Goal: Information Seeking & Learning: Learn about a topic

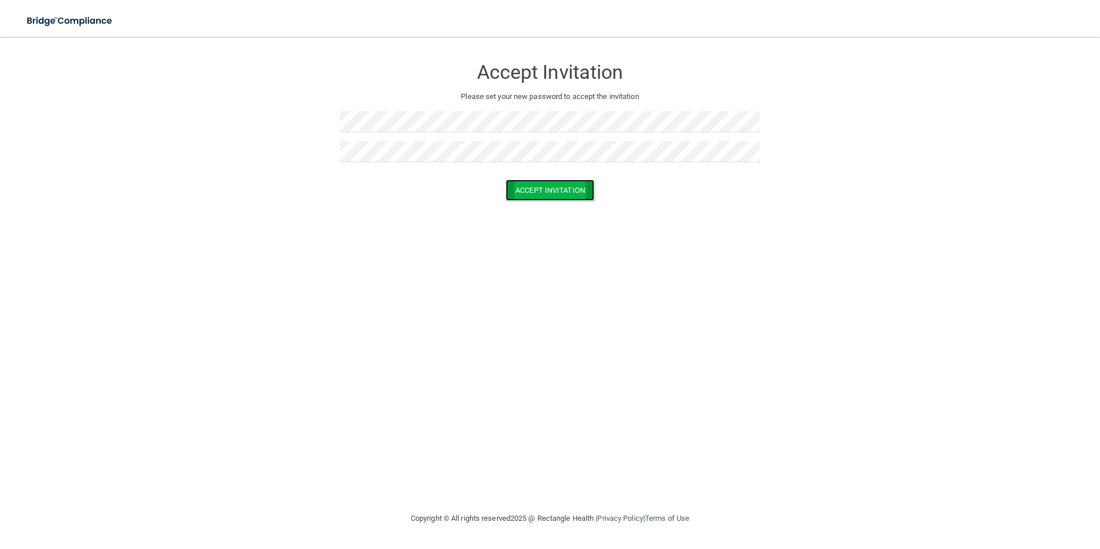
click at [540, 188] on button "Accept Invitation" at bounding box center [550, 190] width 89 height 21
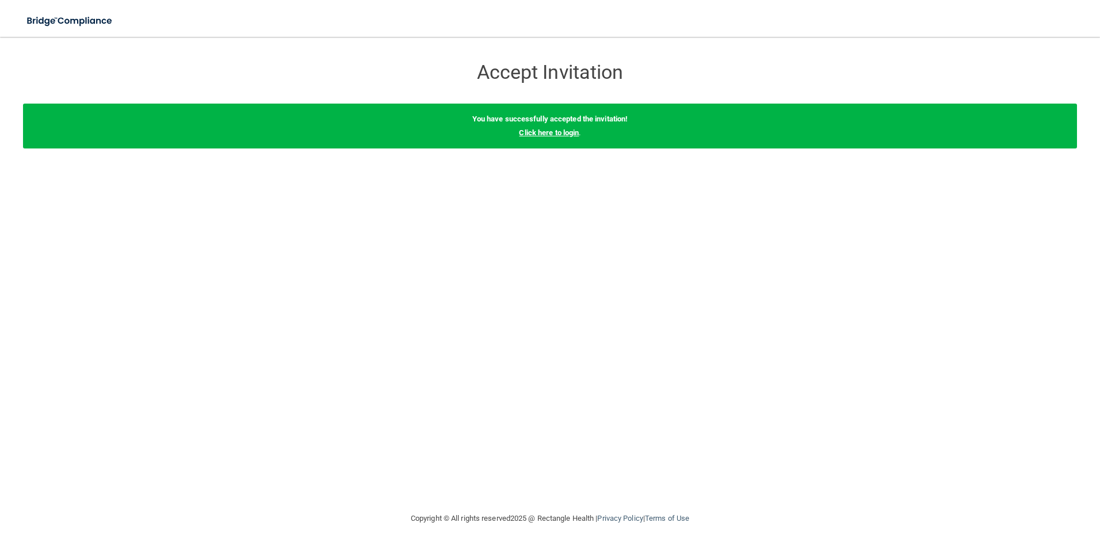
click at [538, 135] on link "Click here to login" at bounding box center [549, 132] width 60 height 9
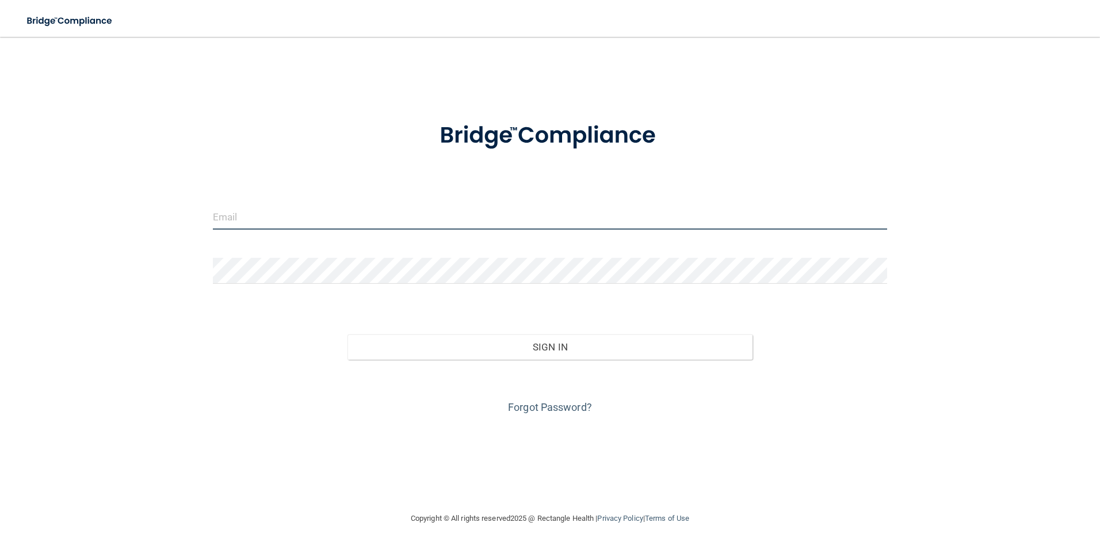
type input "[PERSON_NAME][EMAIL_ADDRESS][DOMAIN_NAME]"
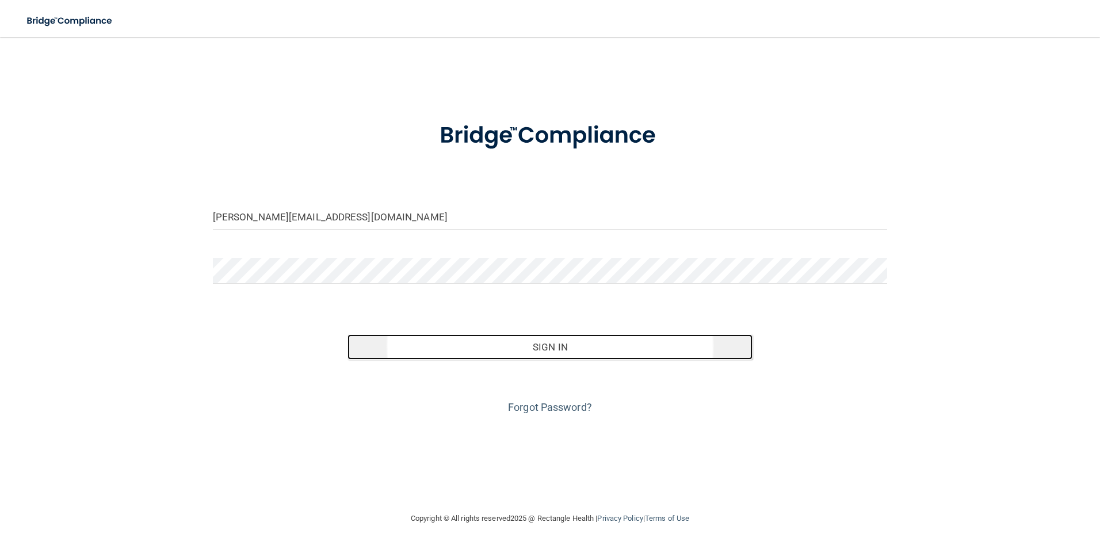
click at [508, 348] on button "Sign In" at bounding box center [550, 346] width 405 height 25
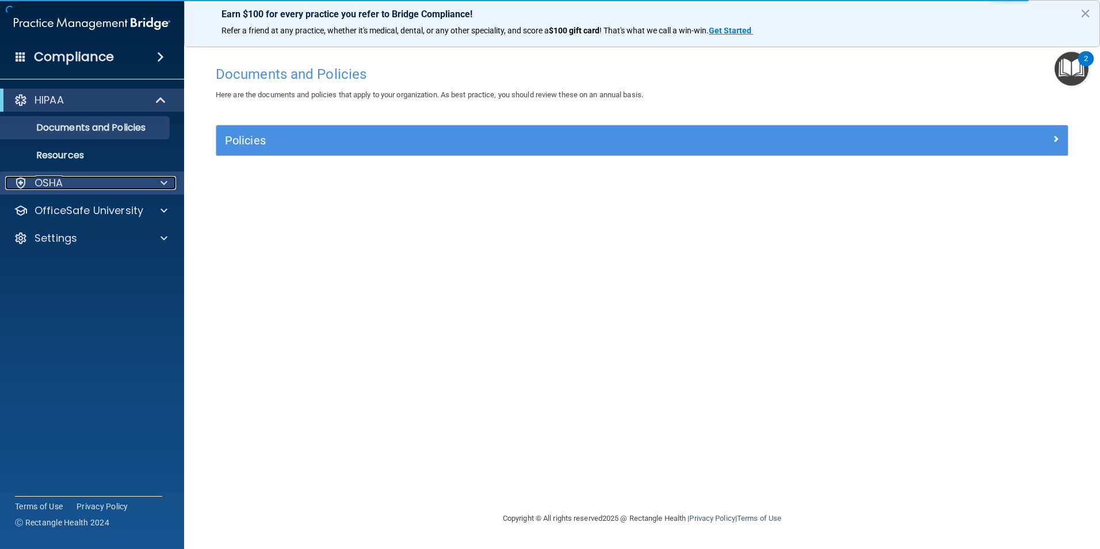
click at [163, 182] on span at bounding box center [164, 183] width 7 height 14
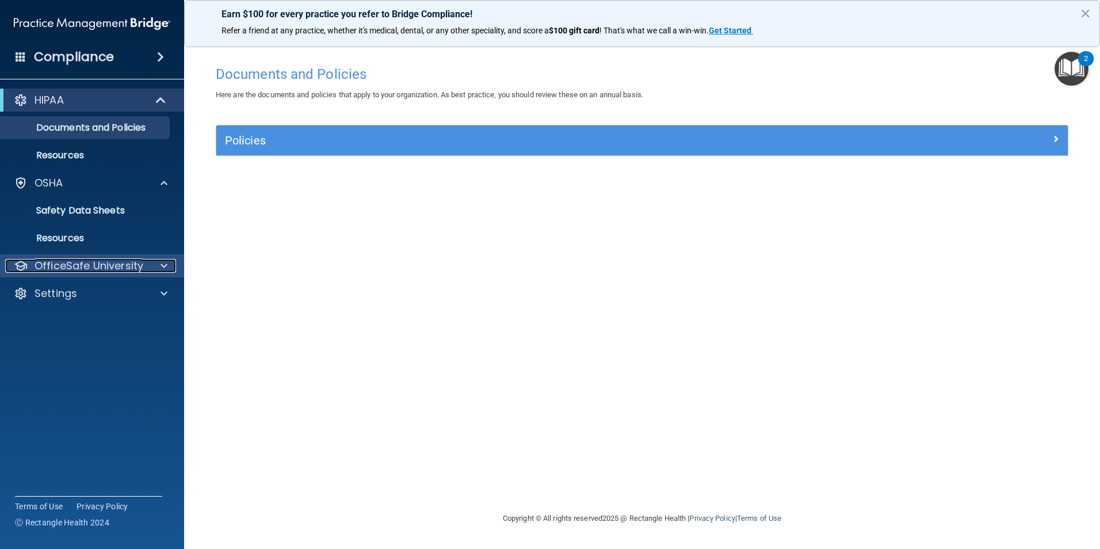
click at [164, 268] on span at bounding box center [164, 266] width 7 height 14
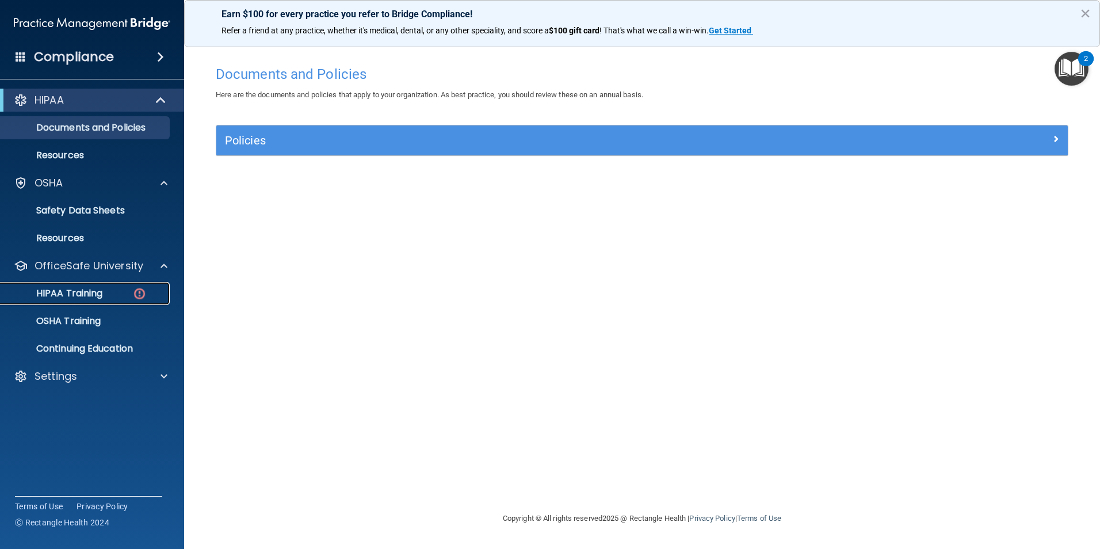
click at [56, 295] on p "HIPAA Training" at bounding box center [54, 294] width 95 height 12
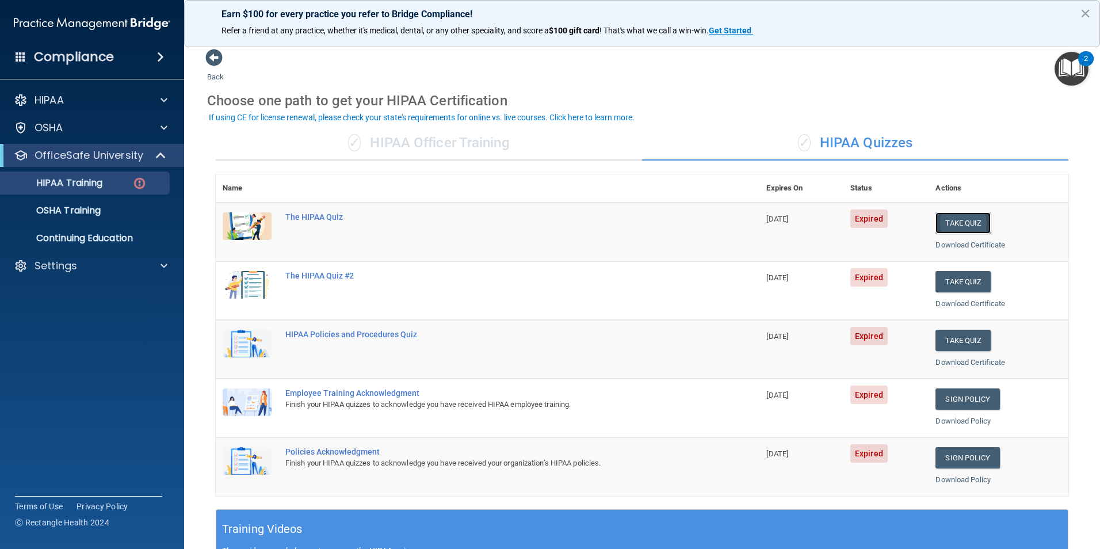
click at [953, 228] on button "Take Quiz" at bounding box center [963, 222] width 55 height 21
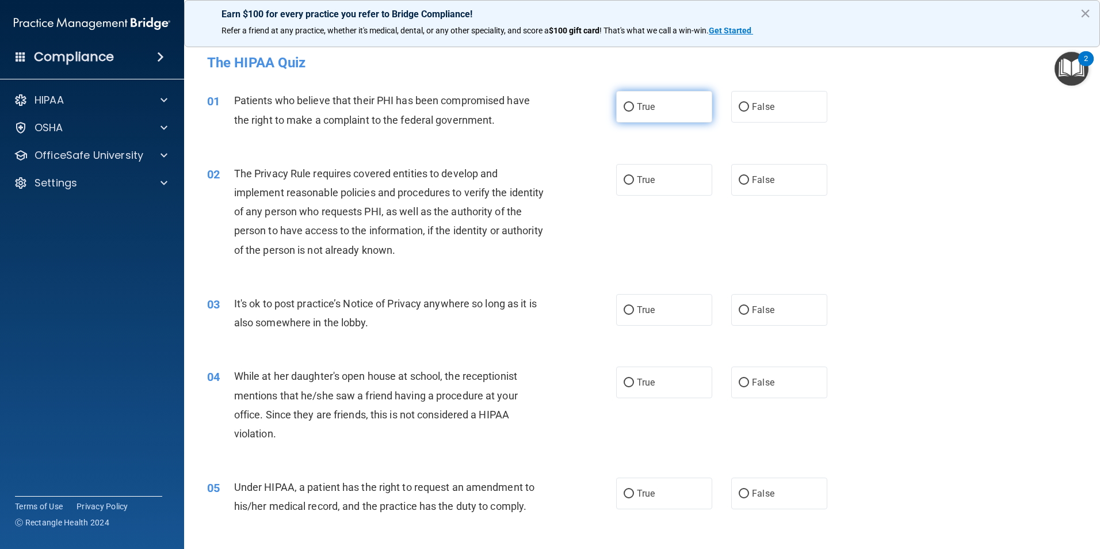
click at [625, 105] on input "True" at bounding box center [629, 107] width 10 height 9
radio input "true"
click at [625, 176] on input "True" at bounding box center [629, 180] width 10 height 9
radio input "true"
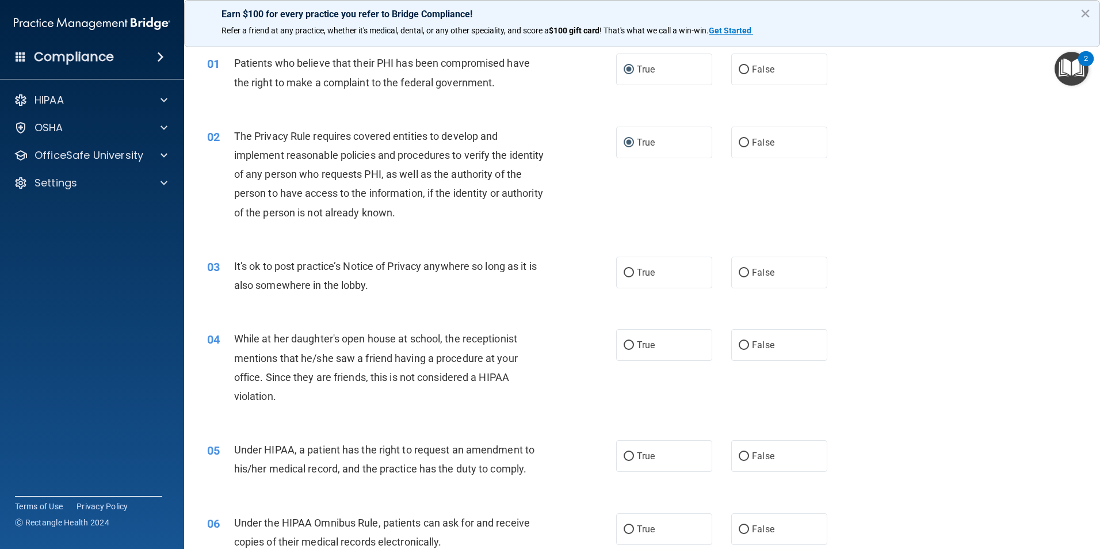
scroll to position [58, 0]
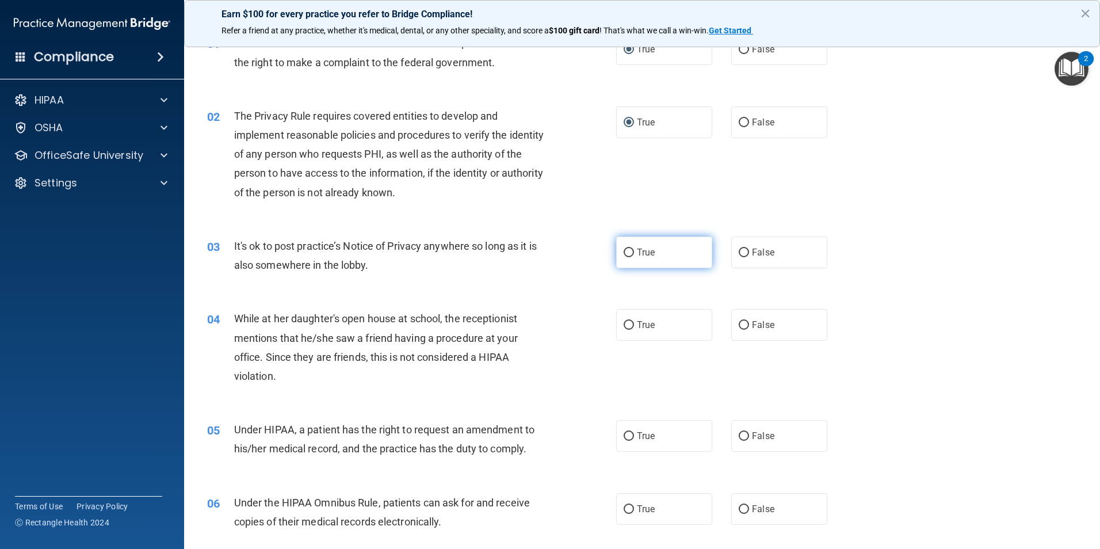
click at [624, 249] on input "True" at bounding box center [629, 253] width 10 height 9
radio input "true"
click at [739, 324] on input "False" at bounding box center [744, 325] width 10 height 9
radio input "true"
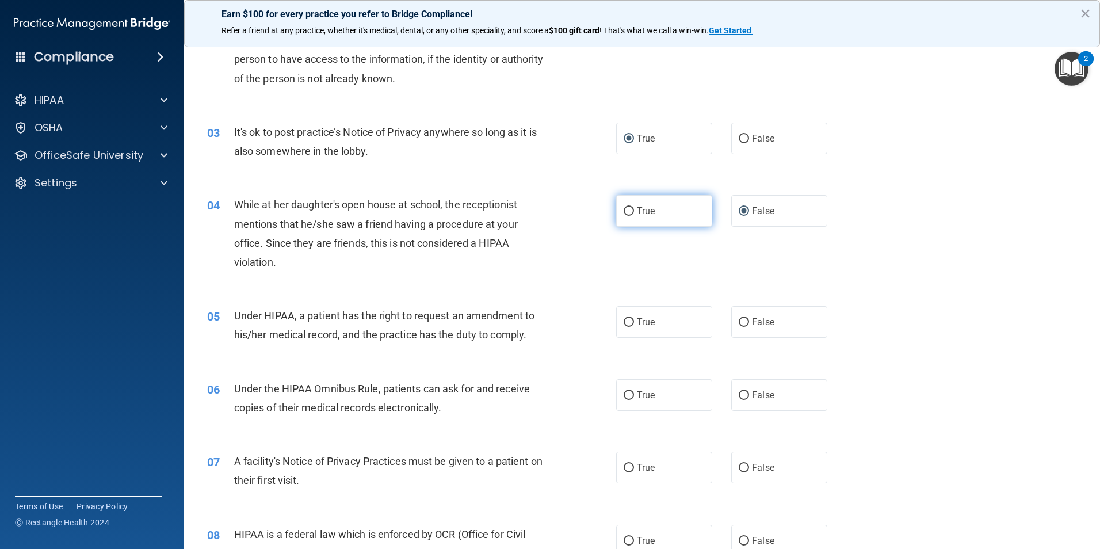
scroll to position [173, 0]
click at [739, 321] on input "False" at bounding box center [744, 321] width 10 height 9
radio input "true"
click at [624, 319] on input "True" at bounding box center [629, 321] width 10 height 9
radio input "true"
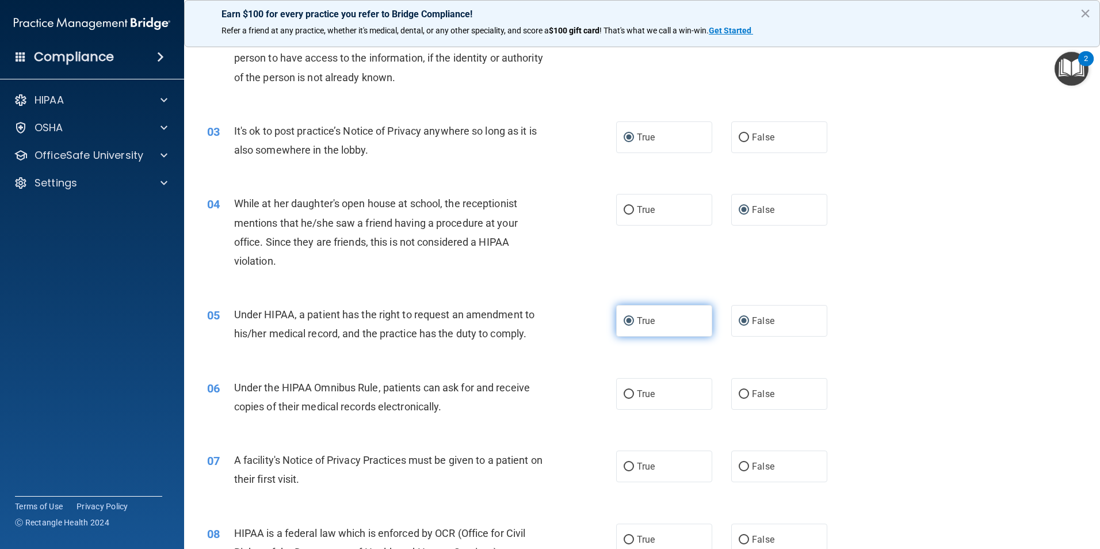
radio input "false"
click at [739, 136] on input "False" at bounding box center [744, 137] width 10 height 9
radio input "true"
radio input "false"
click at [624, 397] on input "True" at bounding box center [629, 394] width 10 height 9
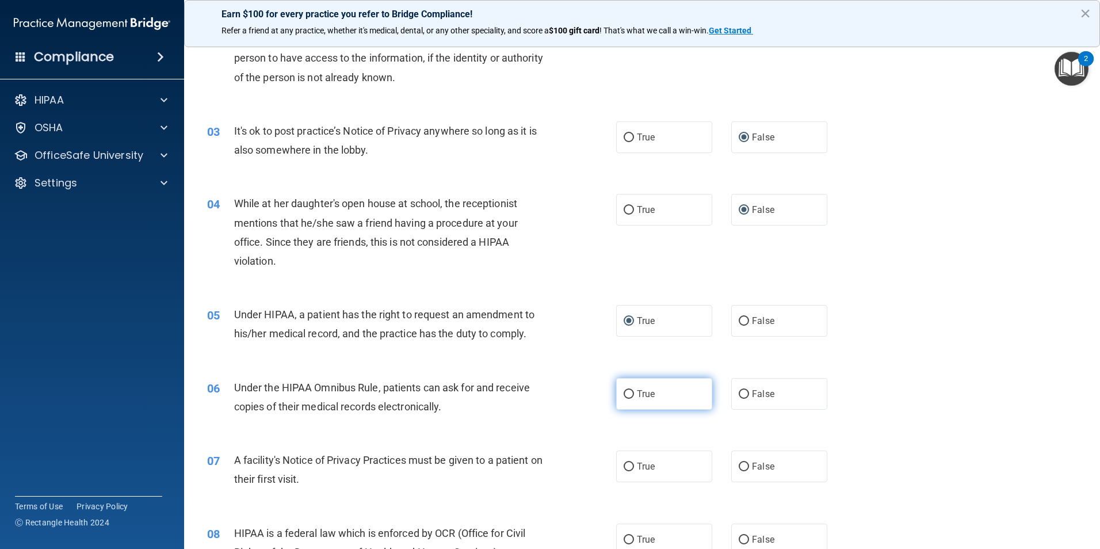
radio input "true"
click at [624, 466] on input "True" at bounding box center [629, 467] width 10 height 9
radio input "true"
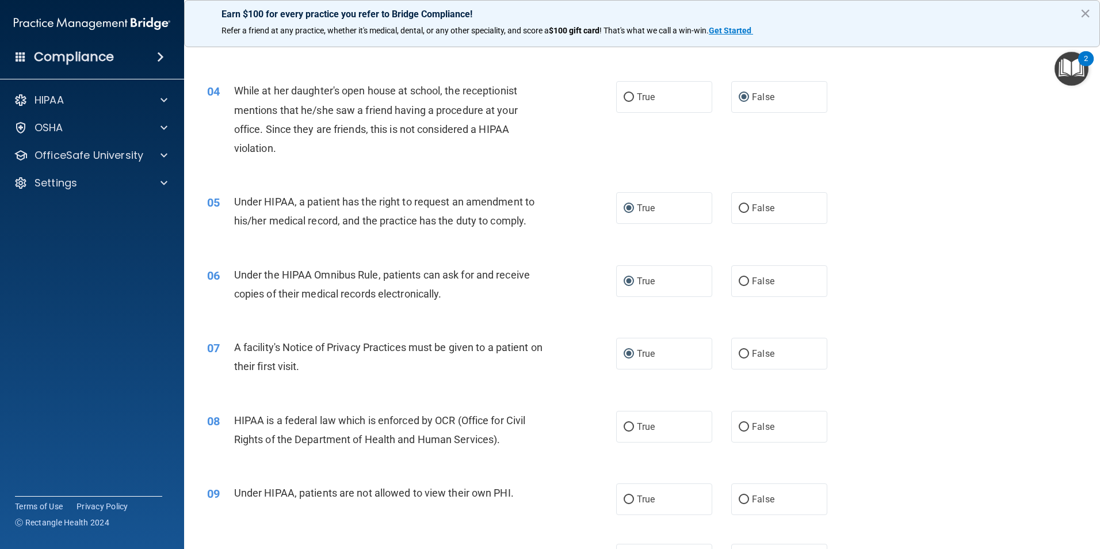
scroll to position [288, 0]
click at [625, 425] on input "True" at bounding box center [629, 425] width 10 height 9
radio input "true"
click at [739, 494] on input "False" at bounding box center [744, 497] width 10 height 9
radio input "true"
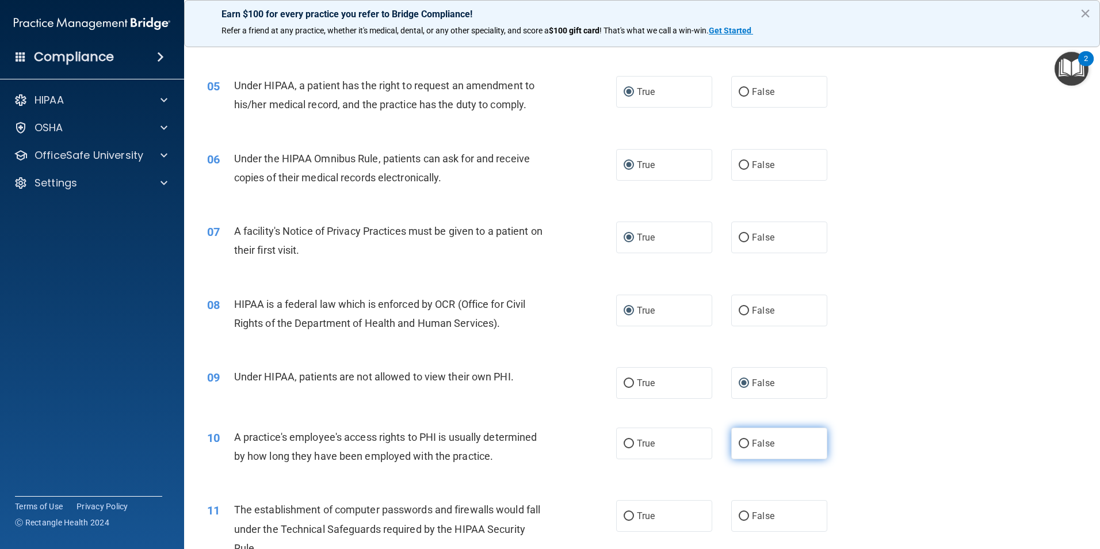
scroll to position [403, 0]
click at [739, 441] on input "False" at bounding box center [744, 442] width 10 height 9
radio input "true"
click at [624, 512] on input "True" at bounding box center [629, 515] width 10 height 9
radio input "true"
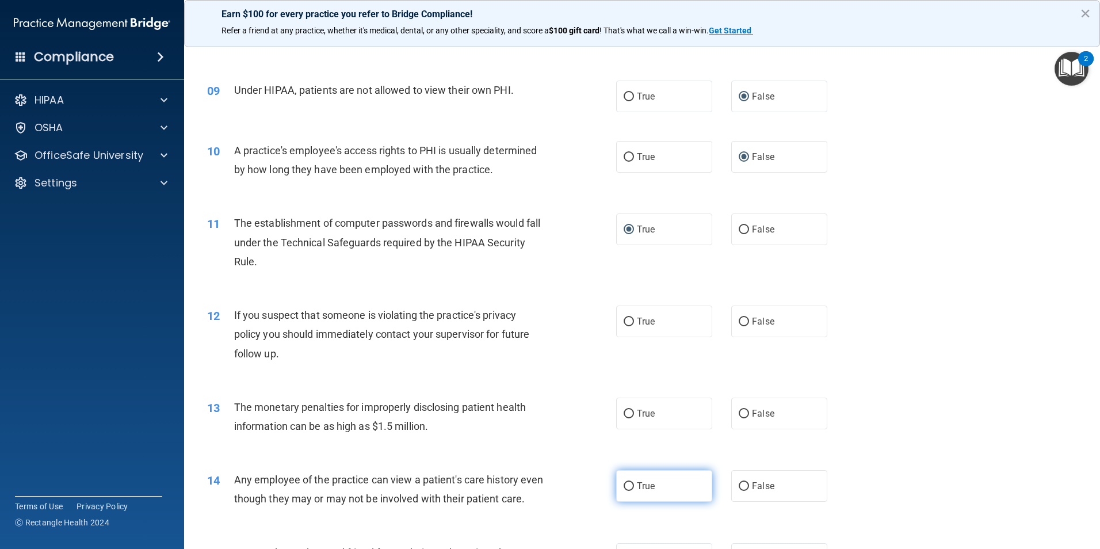
scroll to position [691, 0]
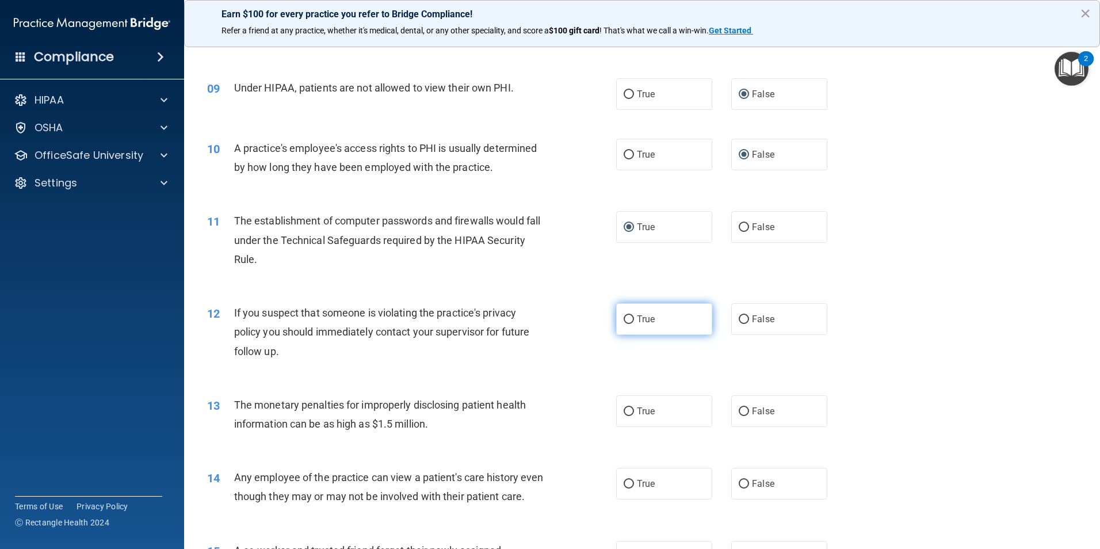
click at [624, 319] on input "True" at bounding box center [629, 319] width 10 height 9
radio input "true"
click at [624, 410] on input "True" at bounding box center [629, 411] width 10 height 9
radio input "true"
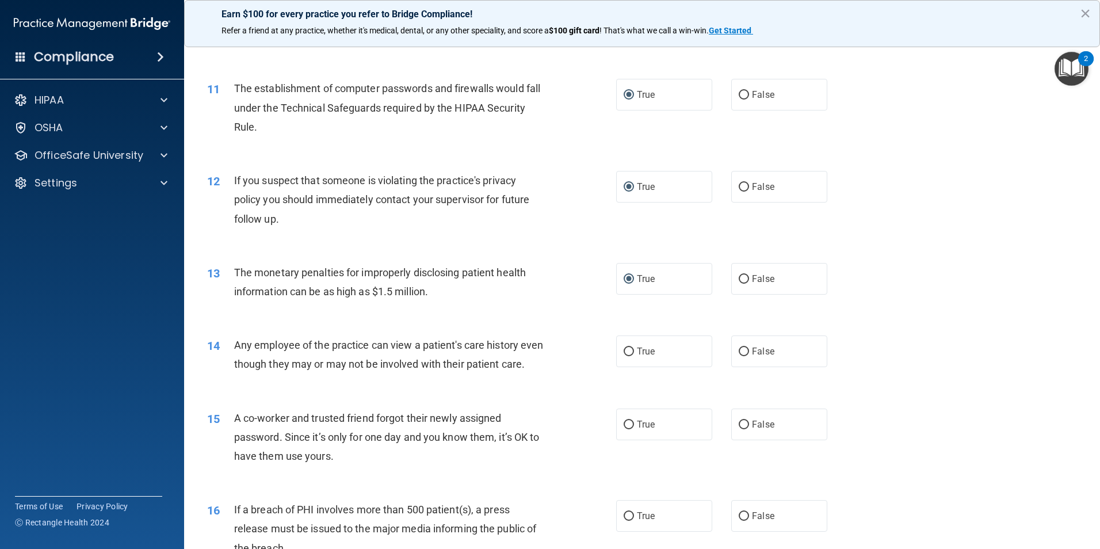
scroll to position [863, 0]
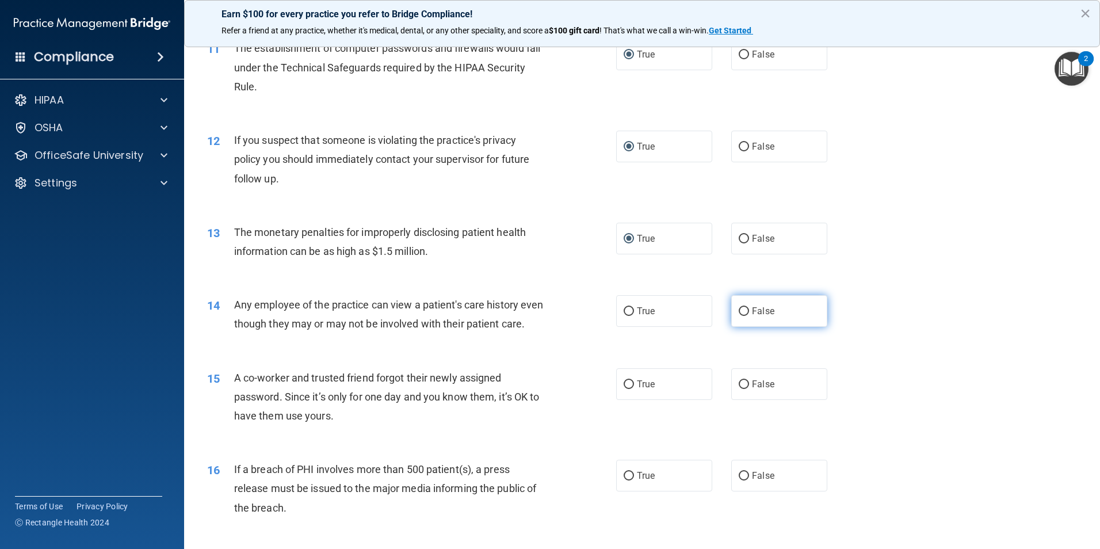
click at [739, 310] on input "False" at bounding box center [744, 311] width 10 height 9
radio input "true"
click at [737, 400] on label "False" at bounding box center [779, 384] width 96 height 32
click at [739, 389] on input "False" at bounding box center [744, 384] width 10 height 9
radio input "true"
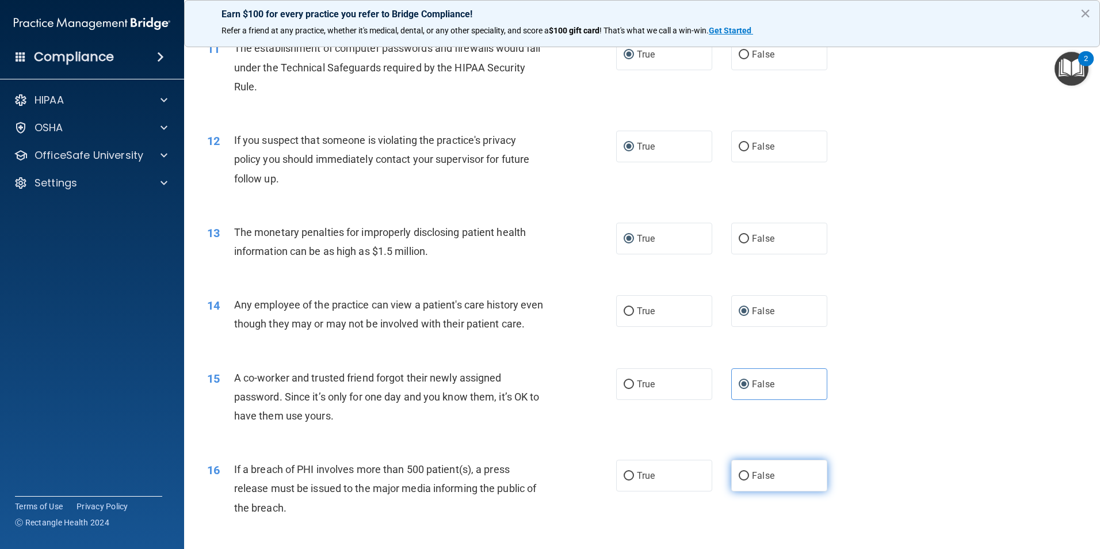
click at [739, 480] on input "False" at bounding box center [744, 476] width 10 height 9
radio input "true"
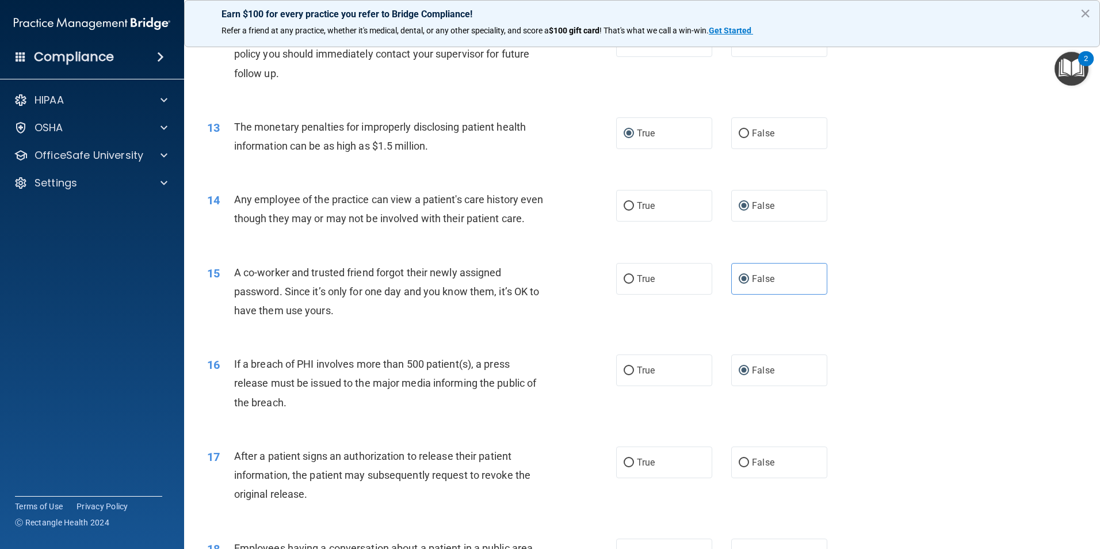
scroll to position [978, 0]
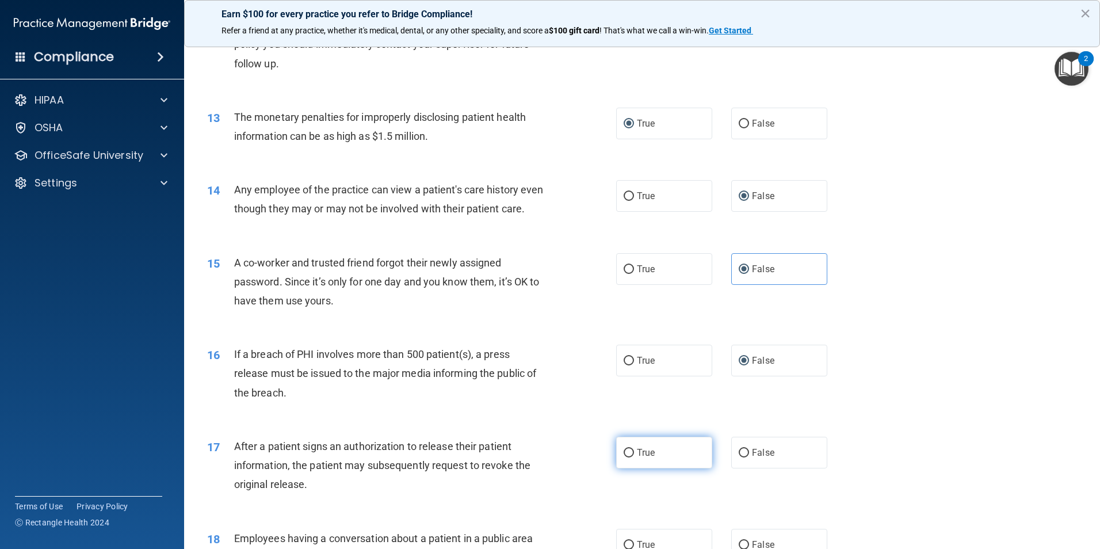
click at [624, 457] on input "True" at bounding box center [629, 453] width 10 height 9
radio input "true"
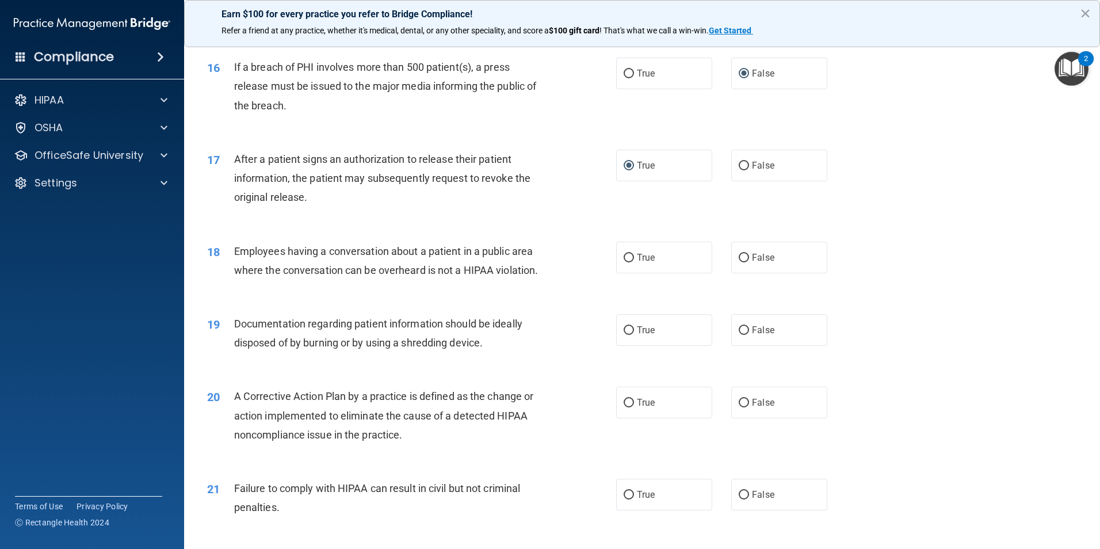
scroll to position [1266, 0]
click at [739, 262] on input "False" at bounding box center [744, 257] width 10 height 9
radio input "true"
drag, startPoint x: 623, startPoint y: 348, endPoint x: 624, endPoint y: 363, distance: 15.0
click at [624, 334] on input "True" at bounding box center [629, 330] width 10 height 9
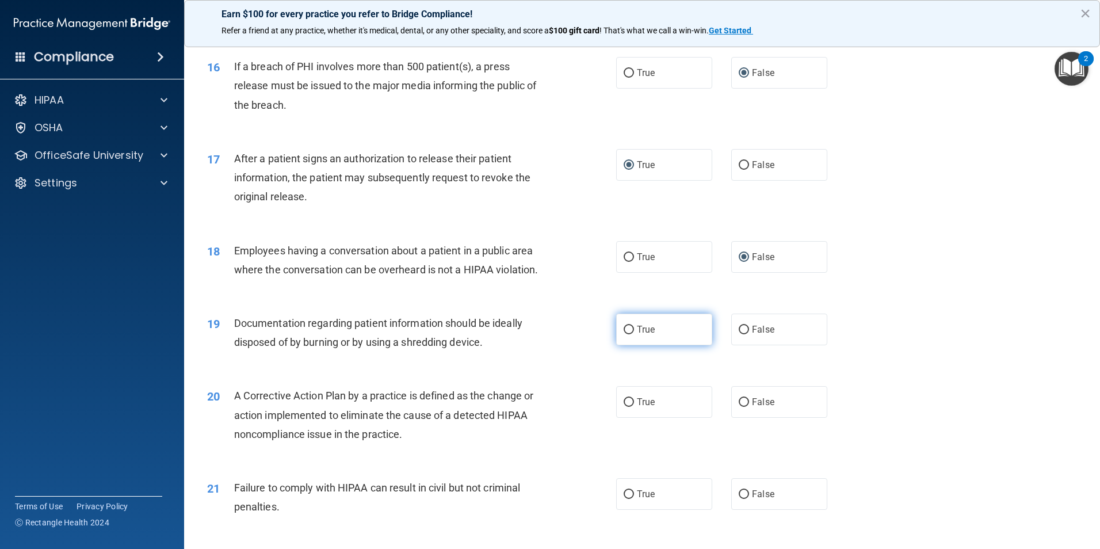
radio input "true"
click at [624, 407] on input "True" at bounding box center [629, 402] width 10 height 9
radio input "true"
click at [625, 499] on input "True" at bounding box center [629, 494] width 10 height 9
radio input "true"
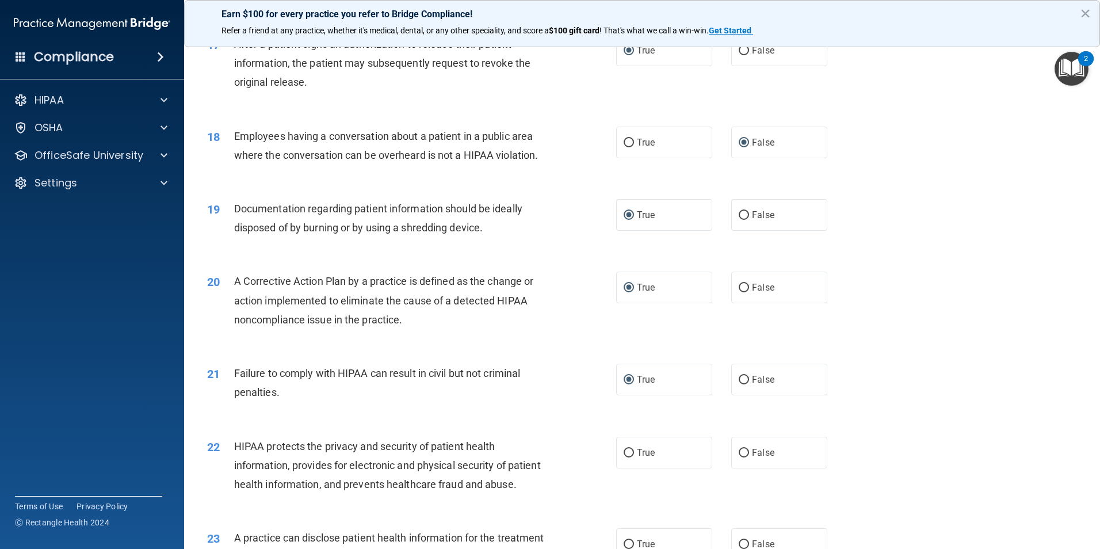
scroll to position [1381, 0]
drag, startPoint x: 623, startPoint y: 473, endPoint x: 616, endPoint y: 466, distance: 10.2
click at [624, 457] on input "True" at bounding box center [629, 452] width 10 height 9
radio input "true"
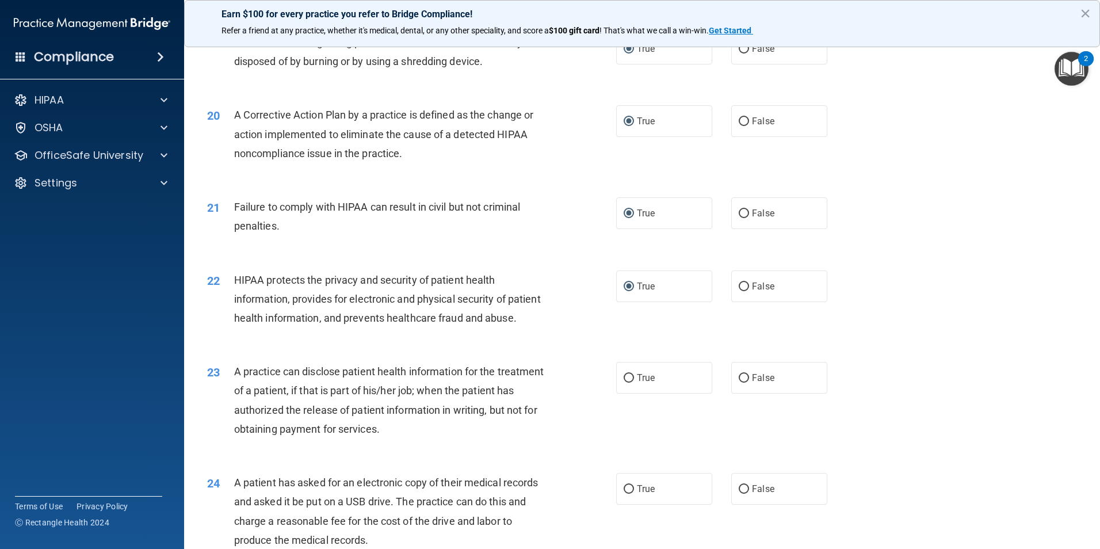
scroll to position [1554, 0]
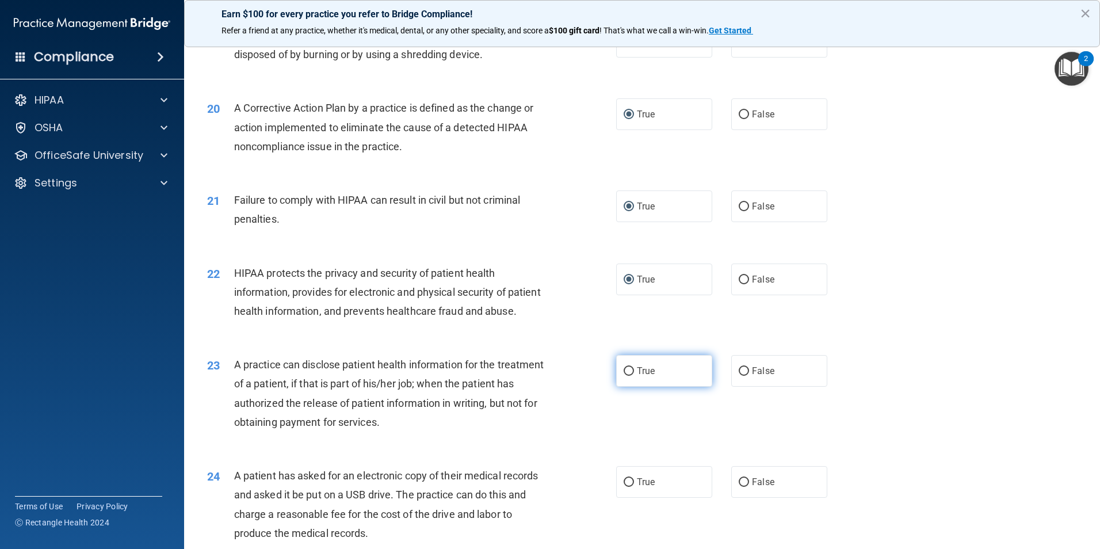
click at [624, 376] on input "True" at bounding box center [629, 371] width 10 height 9
radio input "true"
click at [625, 487] on input "True" at bounding box center [629, 482] width 10 height 9
radio input "true"
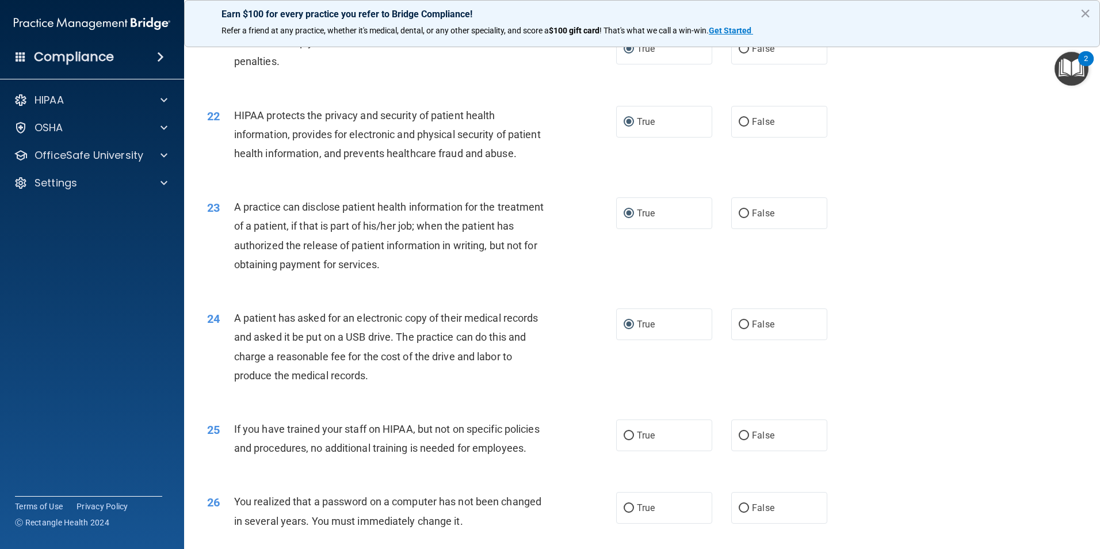
scroll to position [1726, 0]
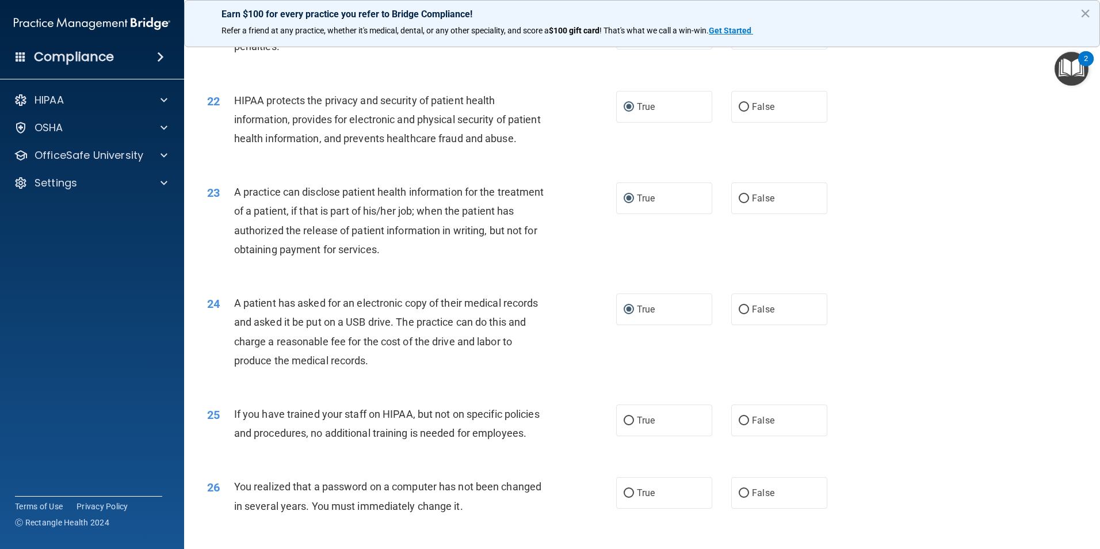
drag, startPoint x: 737, startPoint y: 345, endPoint x: 750, endPoint y: 392, distance: 48.6
click at [739, 314] on input "False" at bounding box center [744, 310] width 10 height 9
radio input "true"
radio input "false"
click at [739, 425] on input "False" at bounding box center [744, 421] width 10 height 9
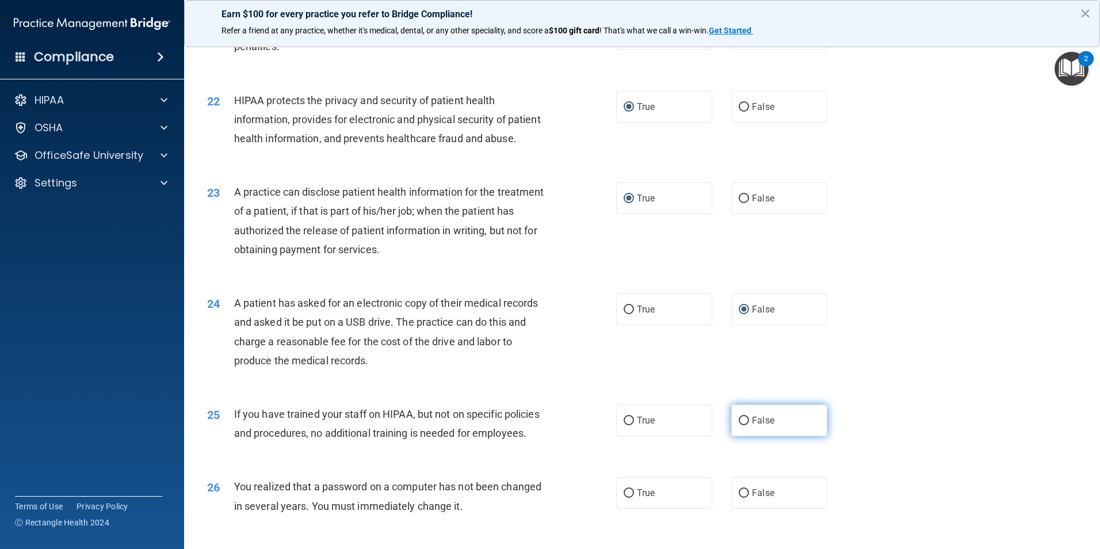
radio input "true"
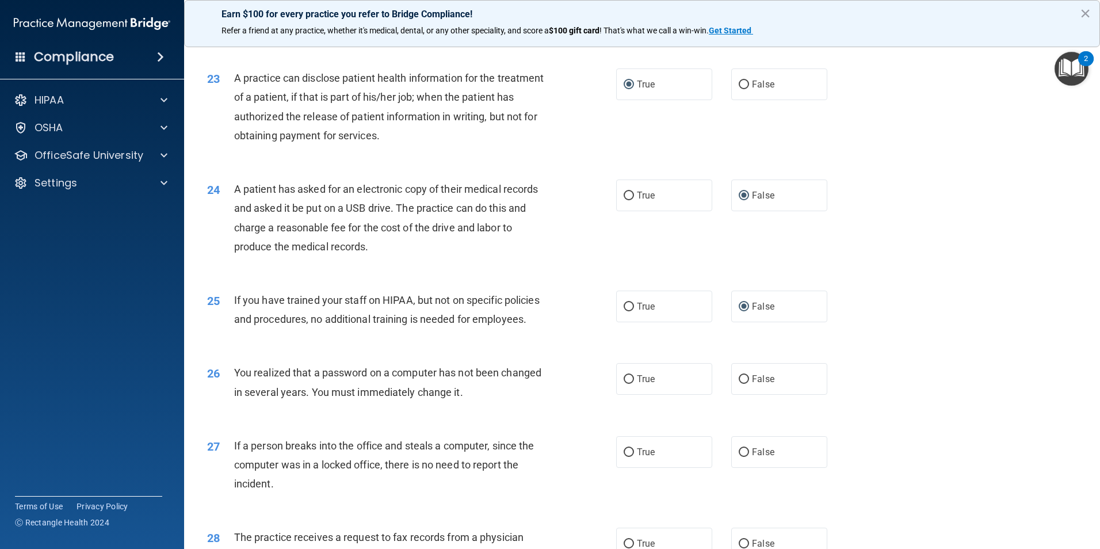
scroll to position [1841, 0]
click at [624, 383] on input "True" at bounding box center [629, 378] width 10 height 9
radio input "true"
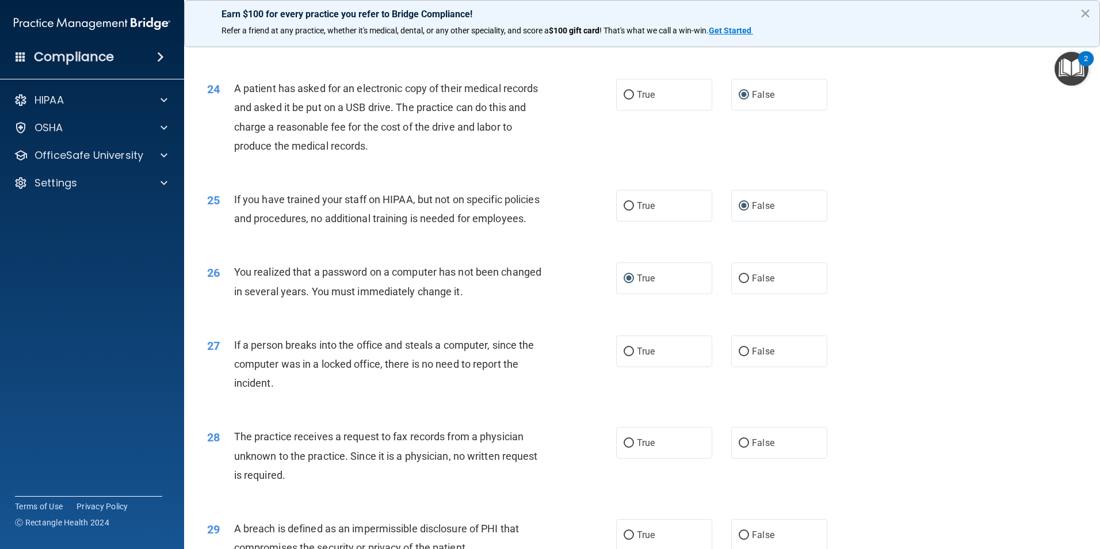
scroll to position [1956, 0]
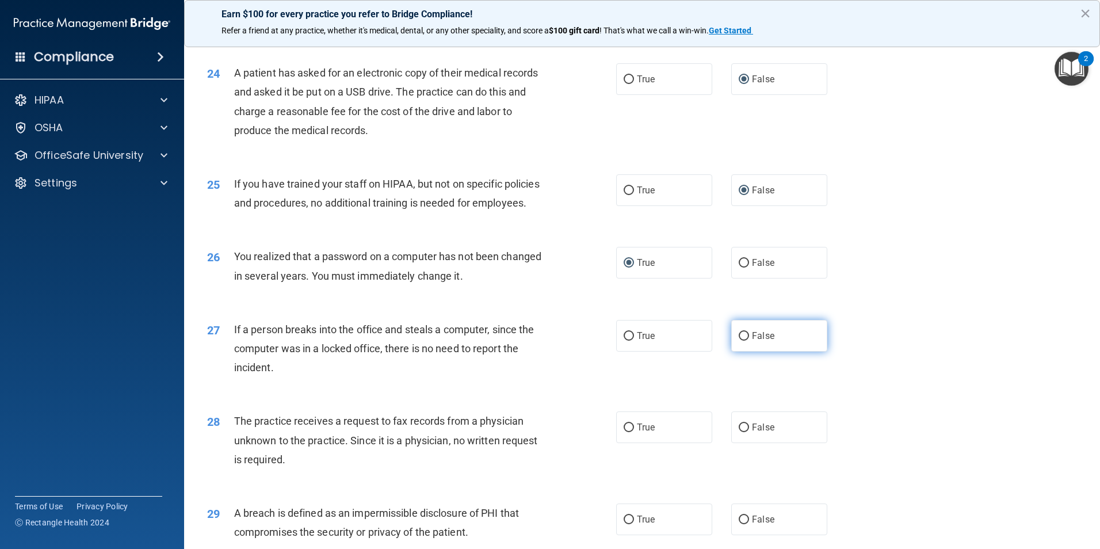
click at [739, 341] on input "False" at bounding box center [744, 336] width 10 height 9
radio input "true"
click at [739, 432] on input "False" at bounding box center [744, 428] width 10 height 9
radio input "true"
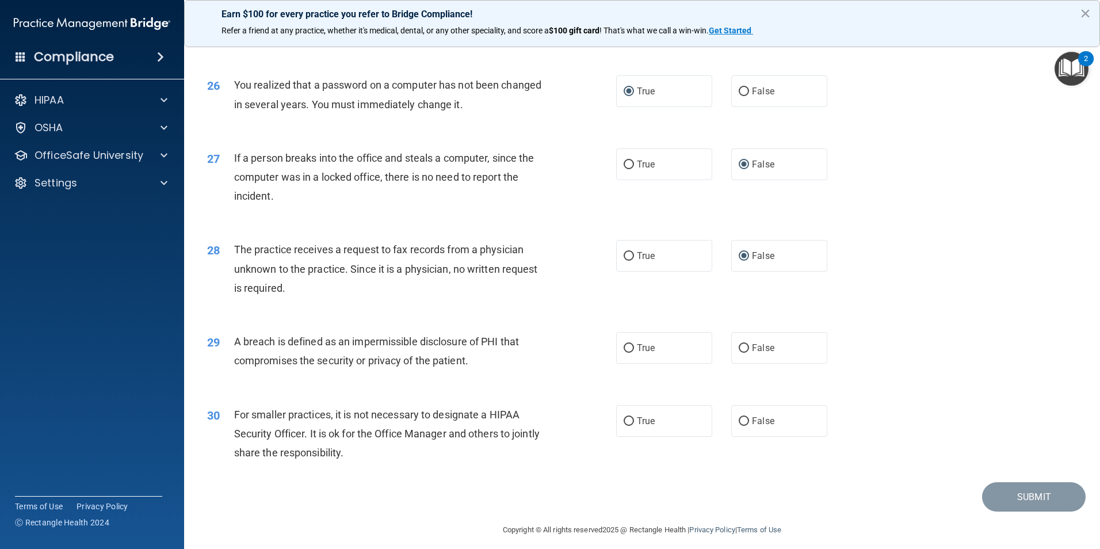
scroll to position [2129, 0]
drag, startPoint x: 624, startPoint y: 403, endPoint x: 680, endPoint y: 431, distance: 62.3
click at [625, 352] on input "True" at bounding box center [629, 347] width 10 height 9
radio input "true"
click at [739, 425] on input "False" at bounding box center [744, 420] width 10 height 9
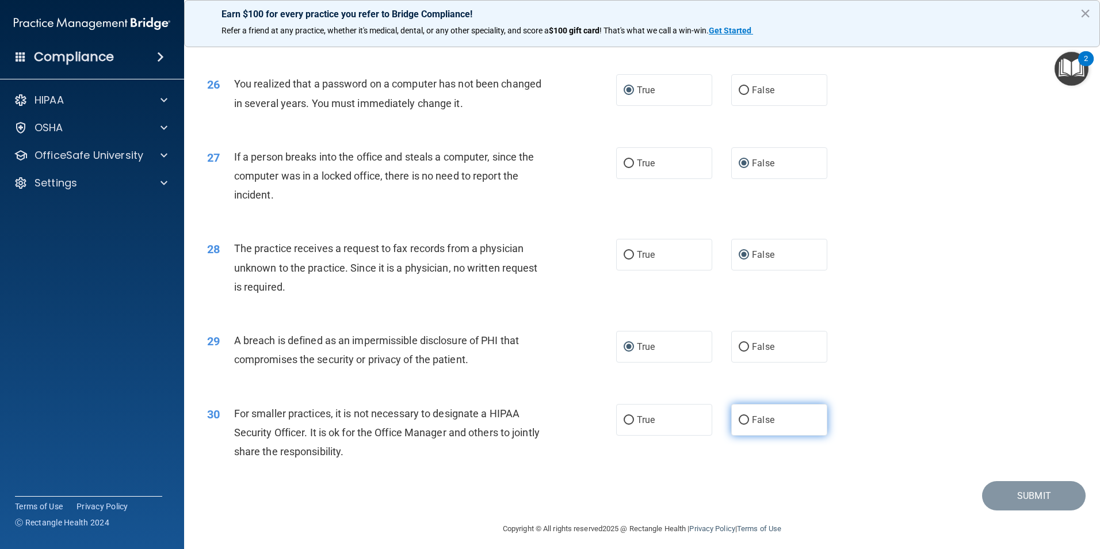
radio input "true"
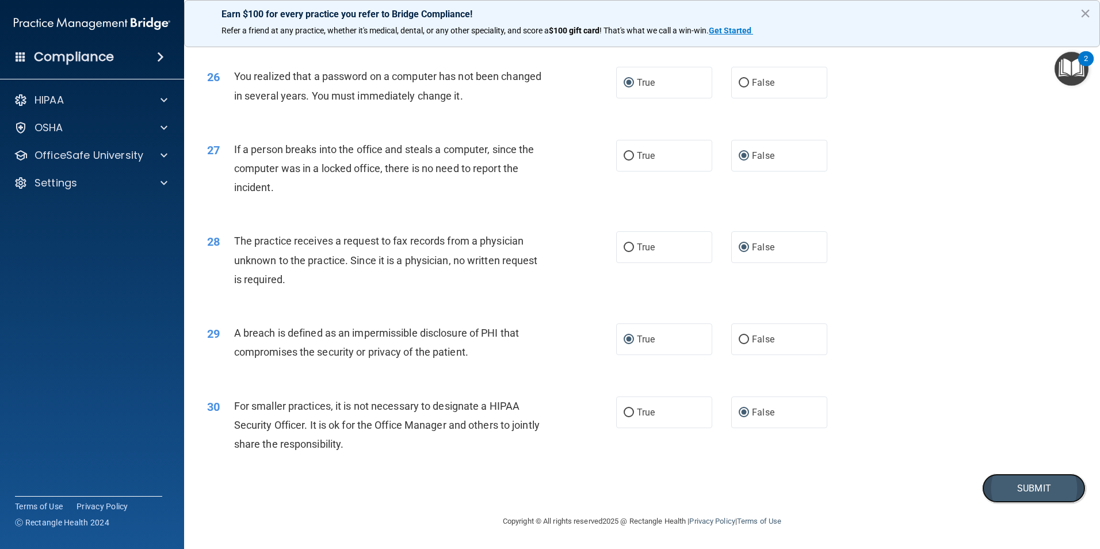
click at [1013, 476] on button "Submit" at bounding box center [1034, 488] width 104 height 29
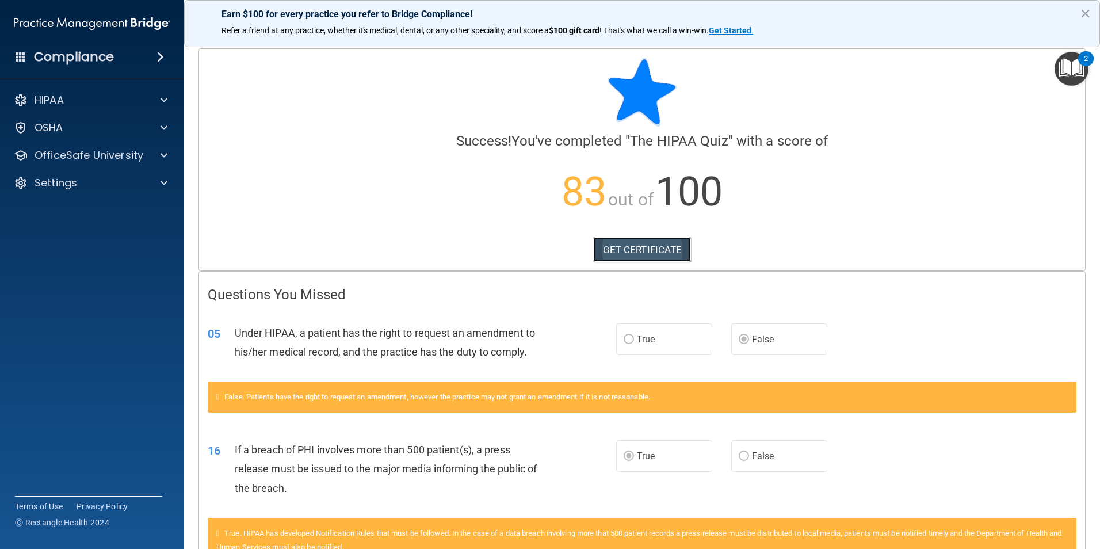
click at [606, 247] on link "GET CERTIFICATE" at bounding box center [642, 249] width 98 height 25
click at [165, 98] on span at bounding box center [164, 100] width 7 height 14
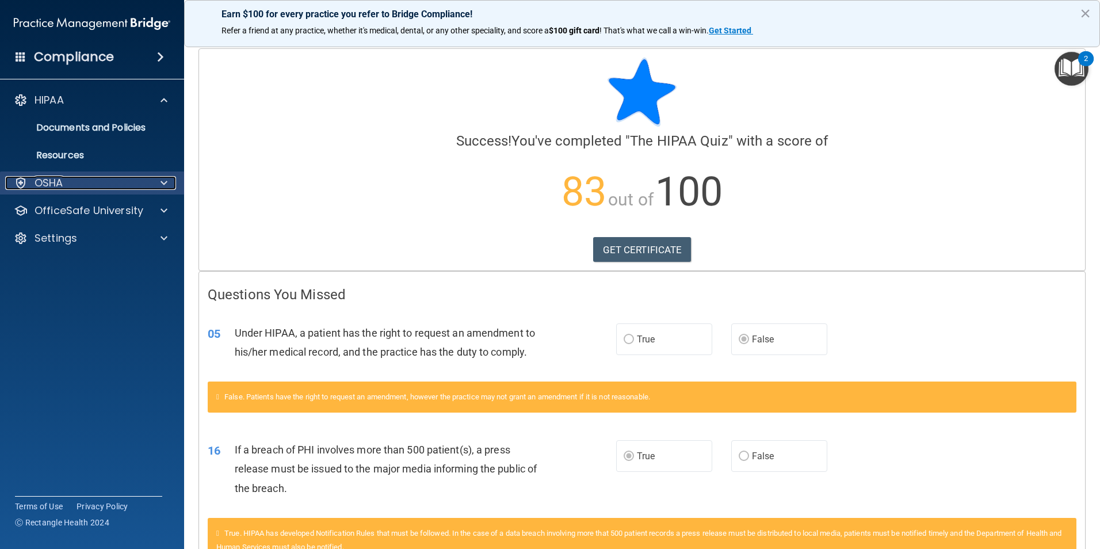
click at [162, 185] on span at bounding box center [164, 183] width 7 height 14
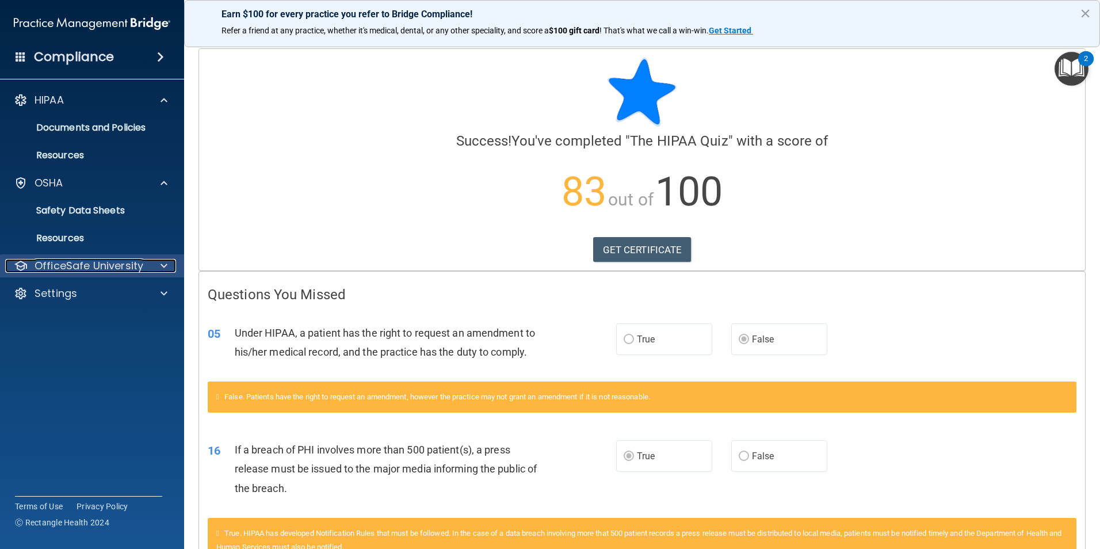
click at [162, 261] on span at bounding box center [164, 266] width 7 height 14
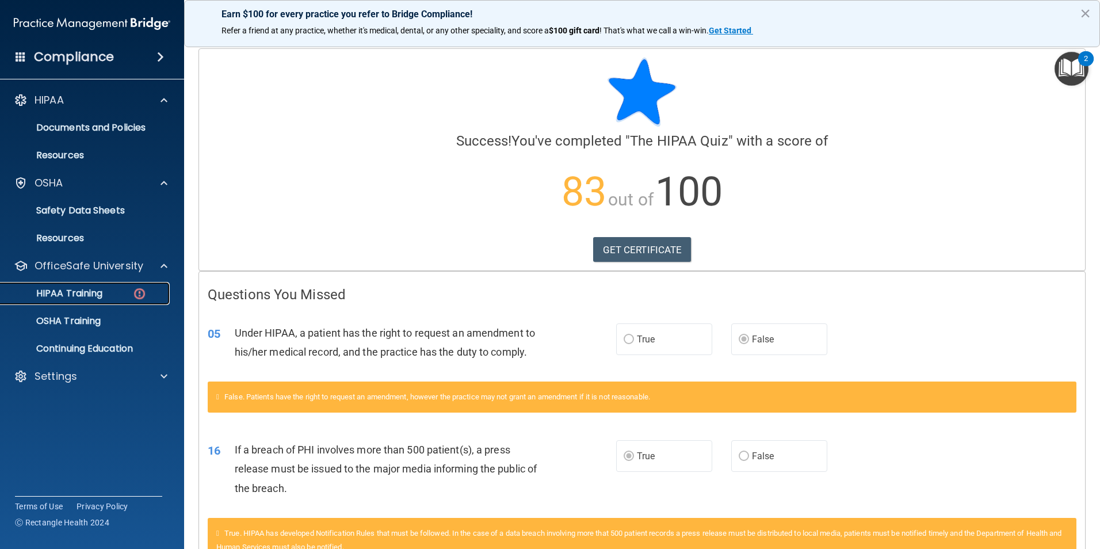
click at [89, 291] on p "HIPAA Training" at bounding box center [54, 294] width 95 height 12
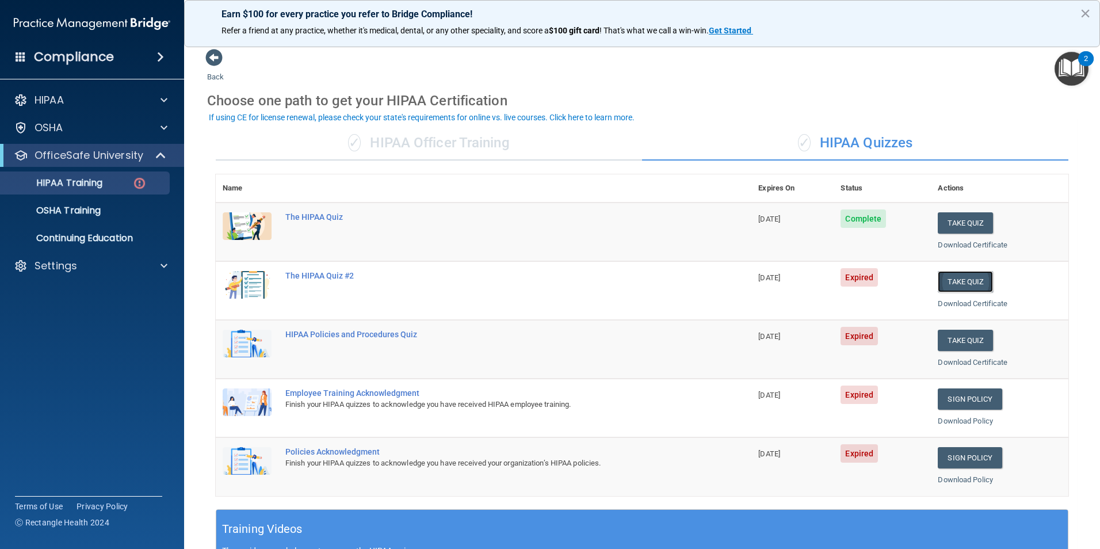
click at [953, 278] on button "Take Quiz" at bounding box center [965, 281] width 55 height 21
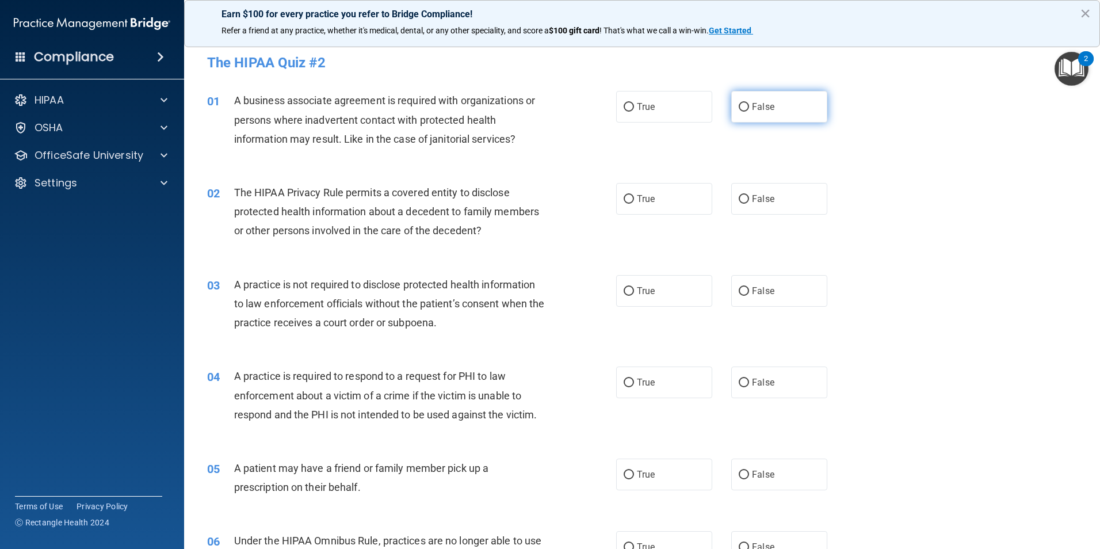
drag, startPoint x: 742, startPoint y: 105, endPoint x: 676, endPoint y: 165, distance: 89.2
click at [742, 105] on input "False" at bounding box center [744, 107] width 10 height 9
radio input "true"
drag, startPoint x: 624, startPoint y: 199, endPoint x: 661, endPoint y: 223, distance: 43.6
click at [624, 199] on input "True" at bounding box center [629, 199] width 10 height 9
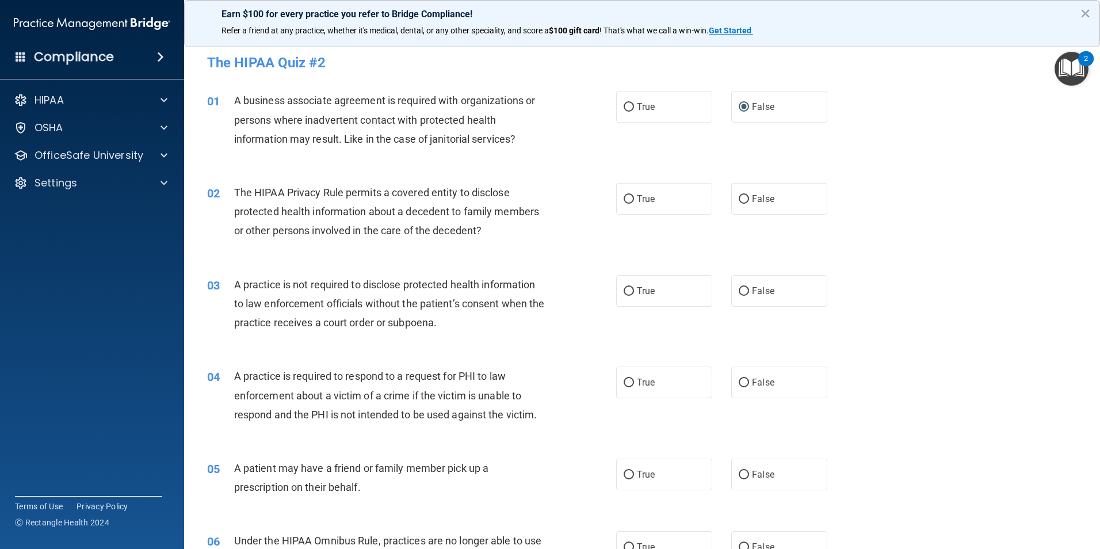
radio input "true"
drag, startPoint x: 738, startPoint y: 290, endPoint x: 695, endPoint y: 307, distance: 45.7
click at [739, 291] on input "False" at bounding box center [744, 291] width 10 height 9
radio input "true"
drag, startPoint x: 624, startPoint y: 380, endPoint x: 623, endPoint y: 415, distance: 35.1
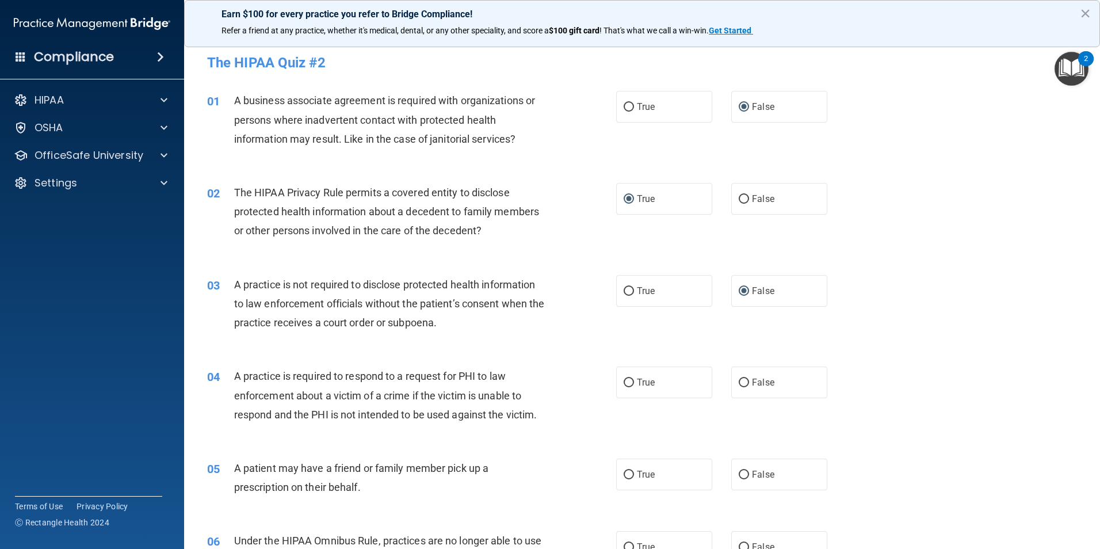
click at [624, 381] on input "True" at bounding box center [629, 383] width 10 height 9
radio input "true"
click at [624, 473] on input "True" at bounding box center [629, 475] width 10 height 9
radio input "true"
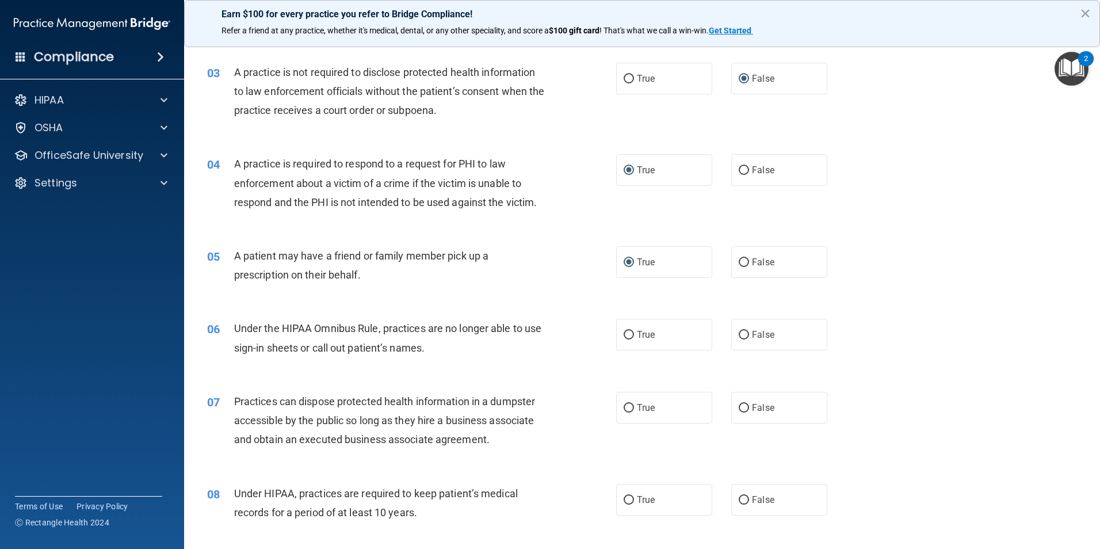
scroll to position [288, 0]
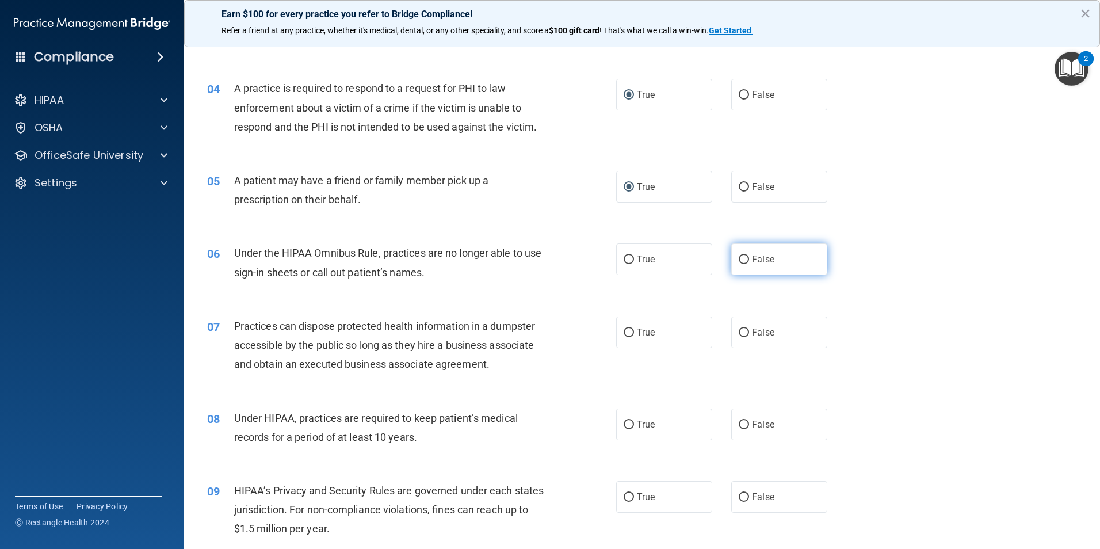
click at [739, 259] on input "False" at bounding box center [744, 259] width 10 height 9
radio input "true"
click at [739, 331] on input "False" at bounding box center [744, 333] width 10 height 9
radio input "true"
click at [739, 423] on input "False" at bounding box center [744, 425] width 10 height 9
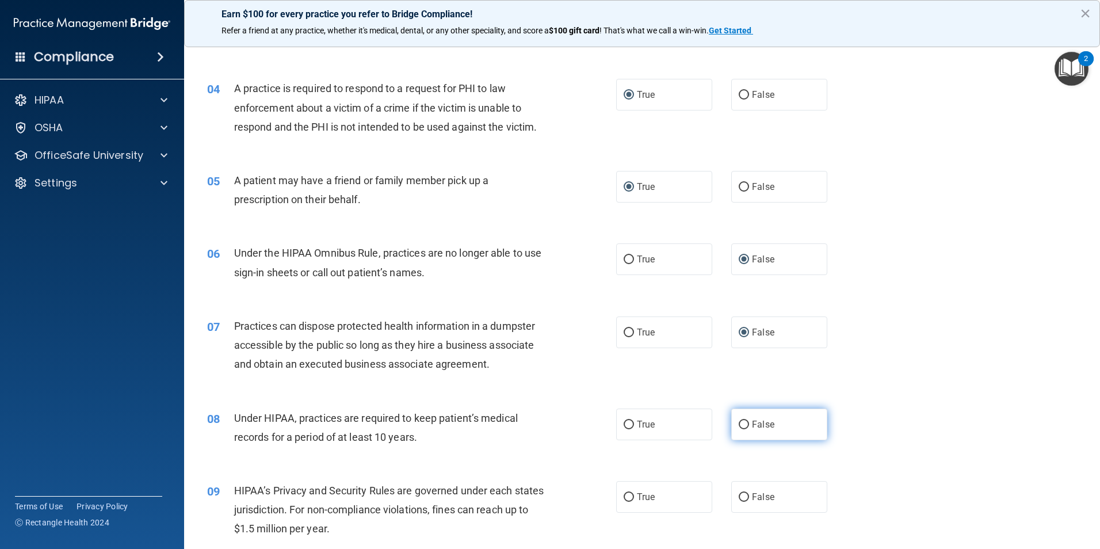
radio input "true"
click at [739, 496] on input "False" at bounding box center [744, 497] width 10 height 9
radio input "true"
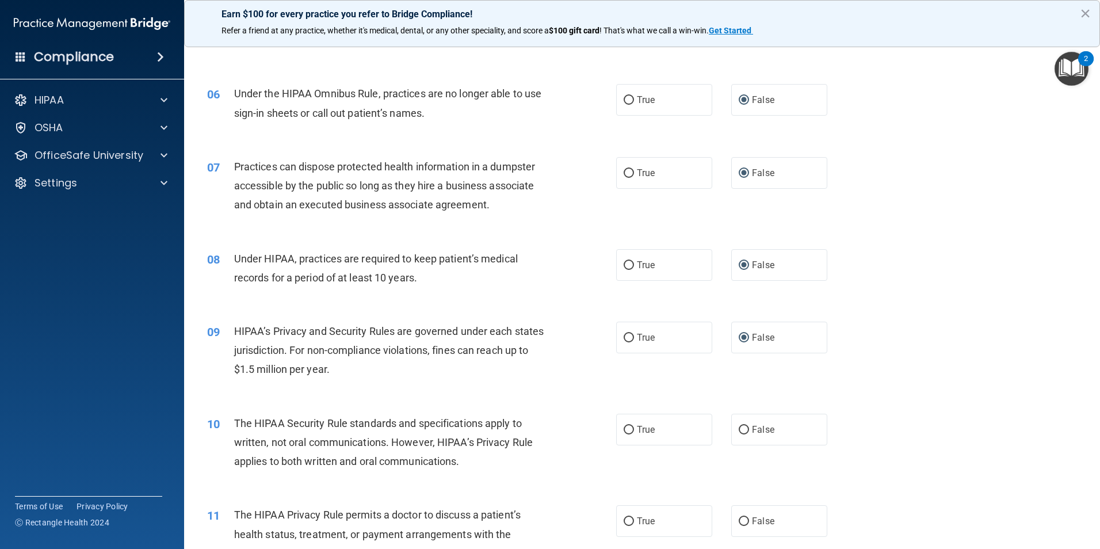
scroll to position [518, 0]
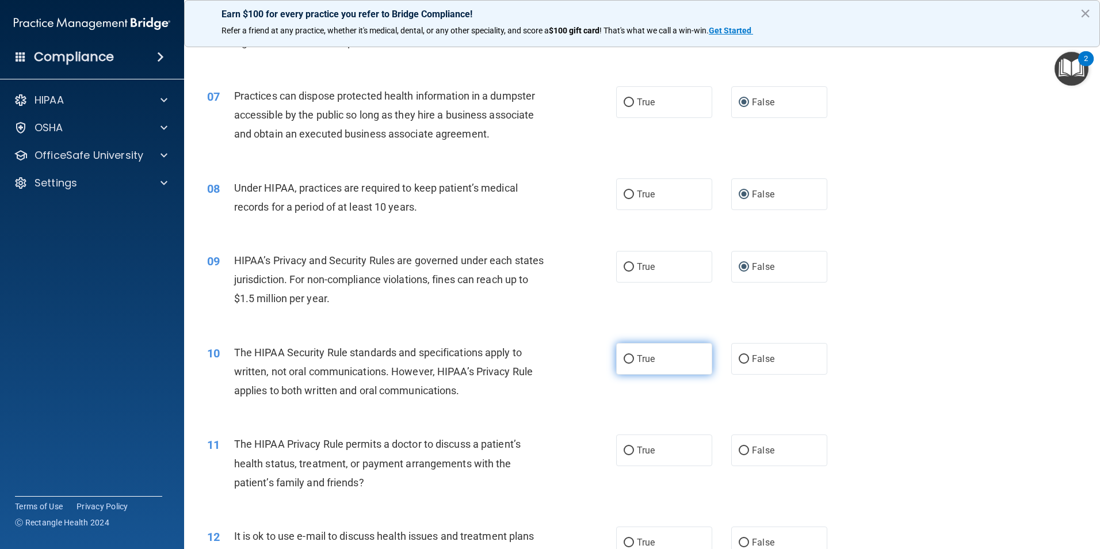
drag, startPoint x: 624, startPoint y: 354, endPoint x: 625, endPoint y: 362, distance: 8.1
click at [624, 355] on input "True" at bounding box center [629, 359] width 10 height 9
radio input "true"
click at [624, 451] on input "True" at bounding box center [629, 451] width 10 height 9
radio input "true"
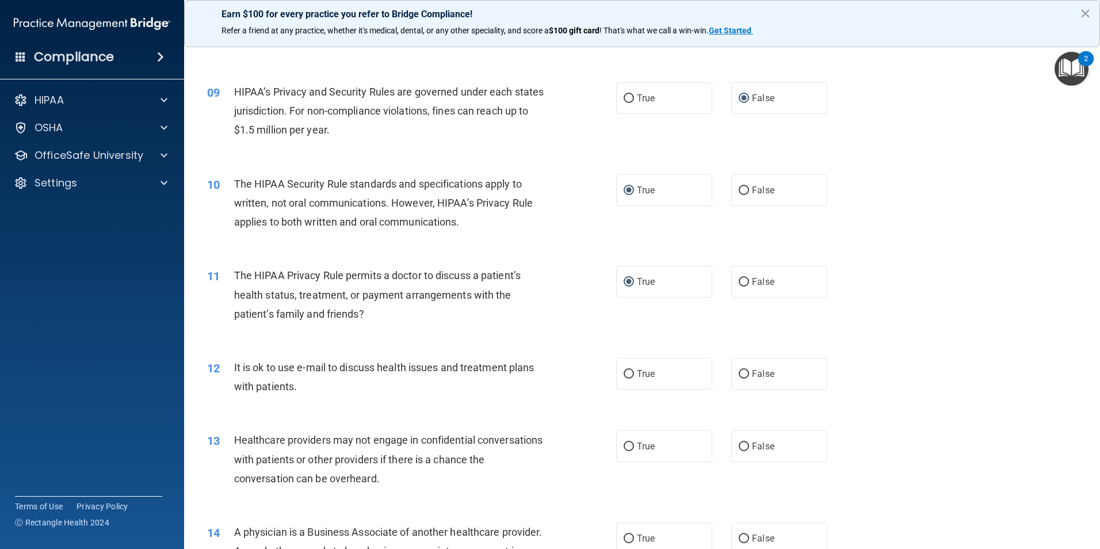
scroll to position [691, 0]
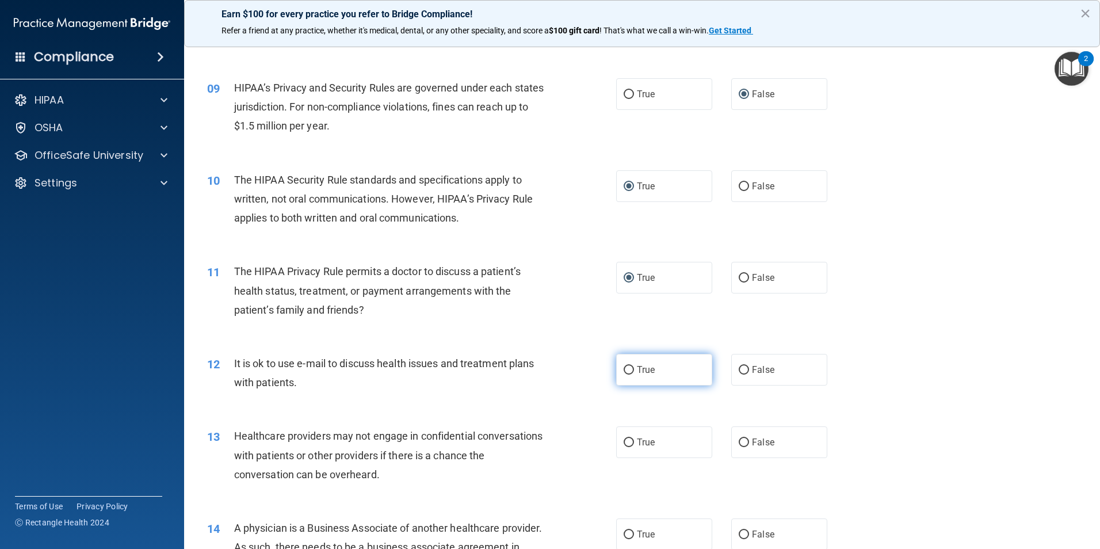
drag, startPoint x: 623, startPoint y: 368, endPoint x: 631, endPoint y: 372, distance: 9.5
click at [624, 368] on input "True" at bounding box center [629, 370] width 10 height 9
radio input "true"
click at [739, 444] on input "False" at bounding box center [744, 442] width 10 height 9
radio input "true"
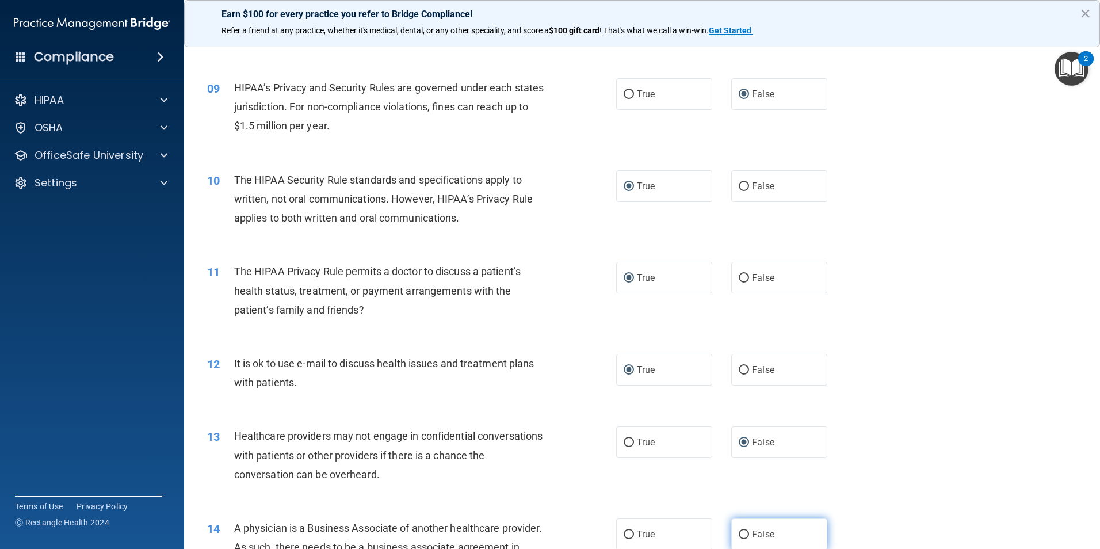
click at [740, 531] on input "False" at bounding box center [744, 535] width 10 height 9
radio input "true"
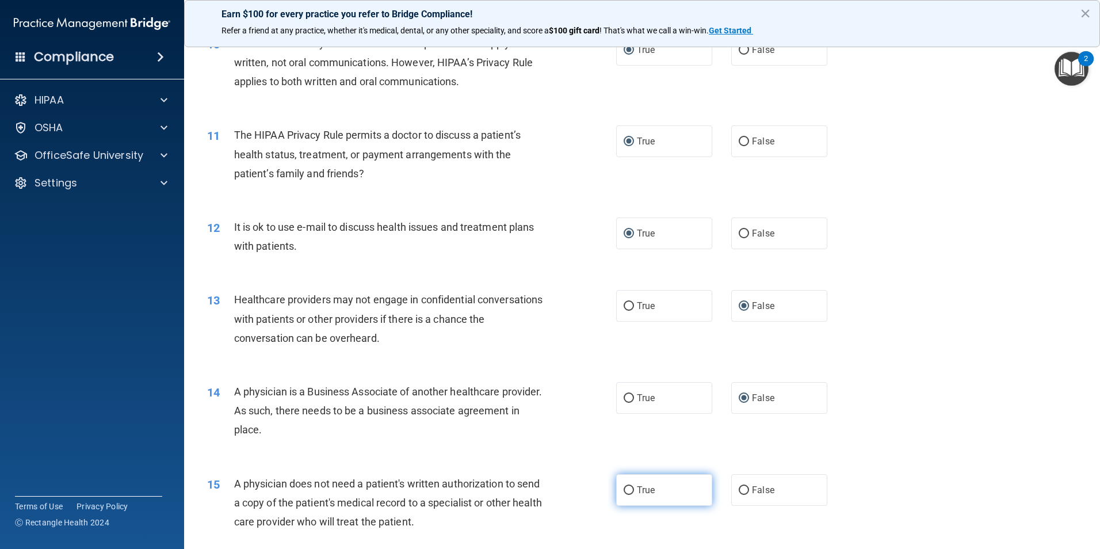
scroll to position [863, 0]
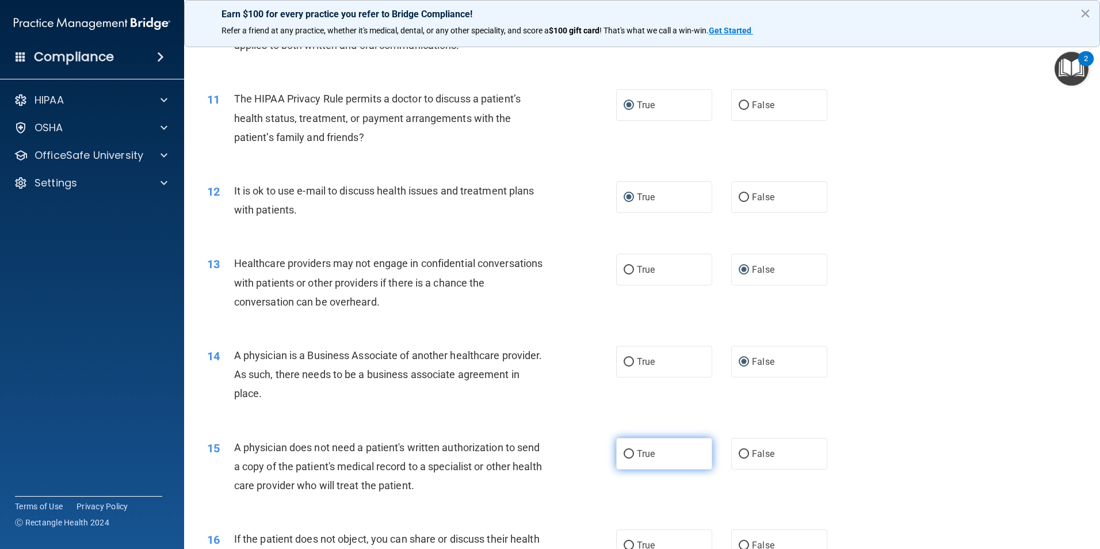
click at [624, 455] on input "True" at bounding box center [629, 454] width 10 height 9
radio input "true"
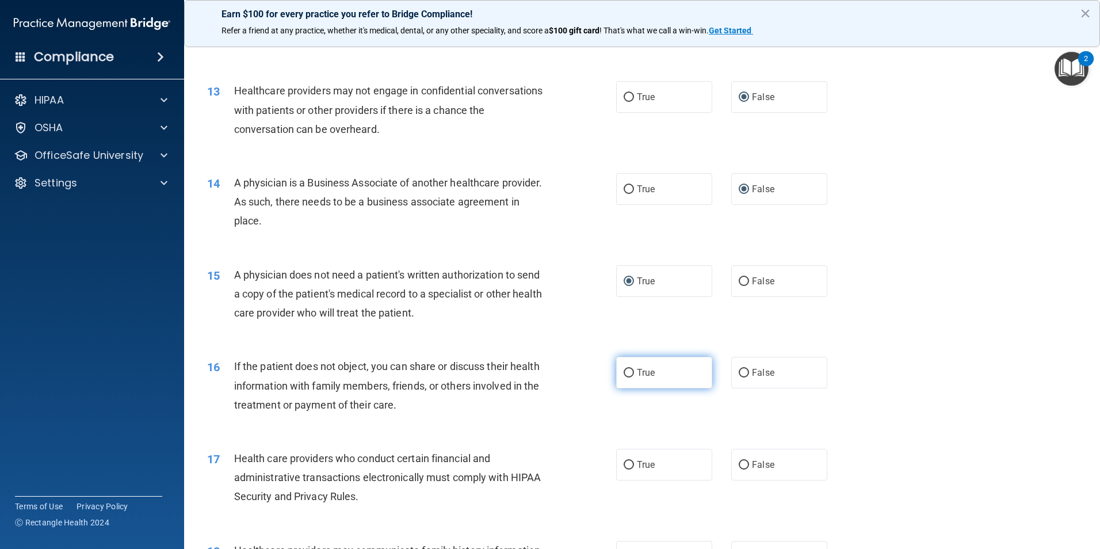
drag, startPoint x: 621, startPoint y: 369, endPoint x: 632, endPoint y: 429, distance: 61.5
click at [624, 369] on input "True" at bounding box center [629, 373] width 10 height 9
radio input "true"
click at [624, 462] on input "True" at bounding box center [629, 465] width 10 height 9
radio input "true"
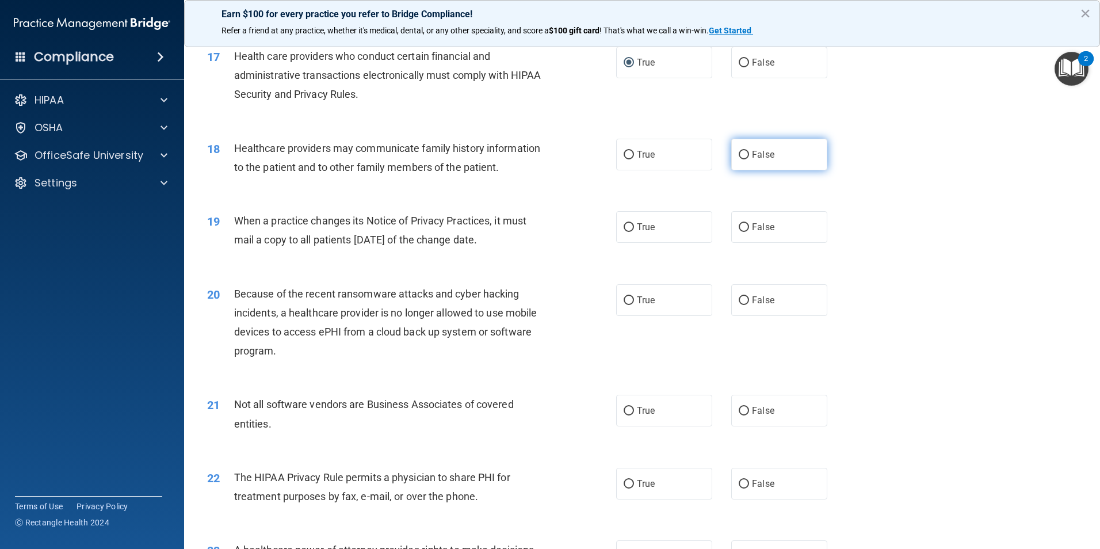
scroll to position [1439, 0]
drag, startPoint x: 739, startPoint y: 155, endPoint x: 734, endPoint y: 188, distance: 33.2
click at [739, 158] on input "False" at bounding box center [744, 154] width 10 height 9
radio input "true"
drag, startPoint x: 739, startPoint y: 225, endPoint x: 738, endPoint y: 234, distance: 9.3
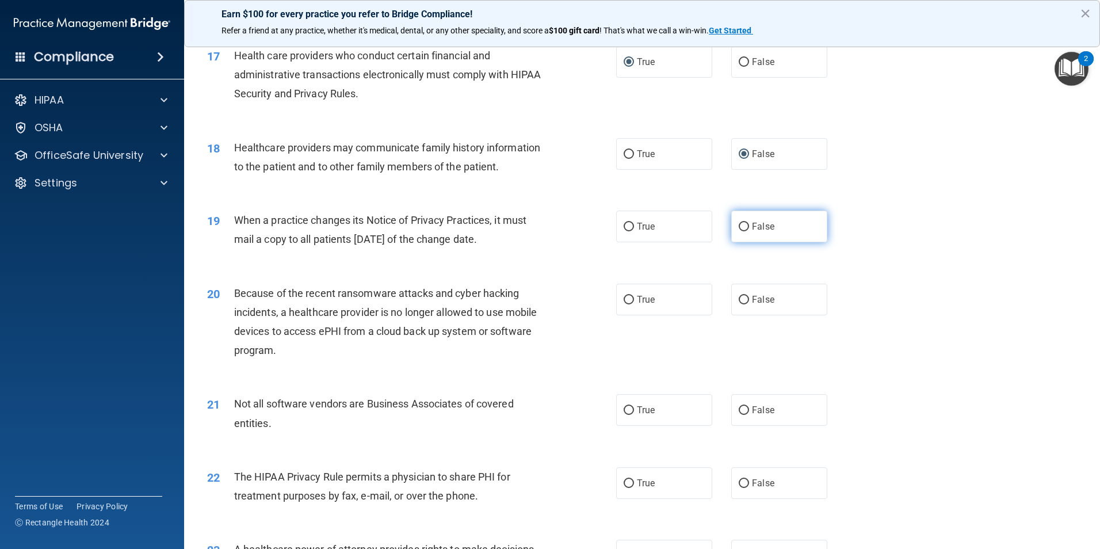
click at [738, 232] on label "False" at bounding box center [779, 227] width 96 height 32
click at [739, 231] on input "False" at bounding box center [744, 227] width 10 height 9
radio input "true"
click at [740, 300] on input "False" at bounding box center [744, 300] width 10 height 9
radio input "true"
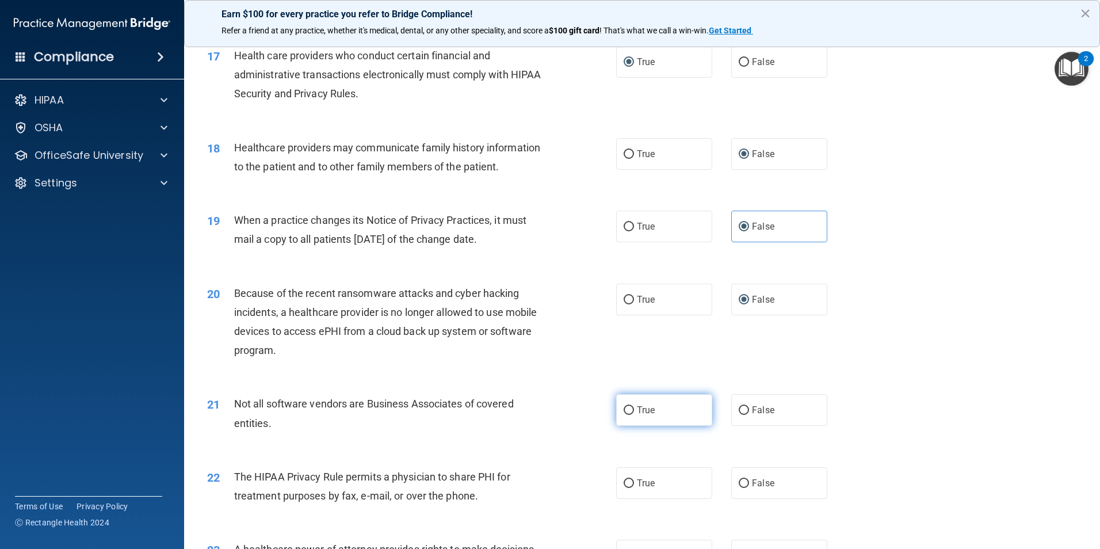
drag, startPoint x: 621, startPoint y: 411, endPoint x: 621, endPoint y: 421, distance: 9.8
click at [624, 413] on input "True" at bounding box center [629, 410] width 10 height 9
radio input "true"
click at [625, 482] on input "True" at bounding box center [629, 483] width 10 height 9
radio input "true"
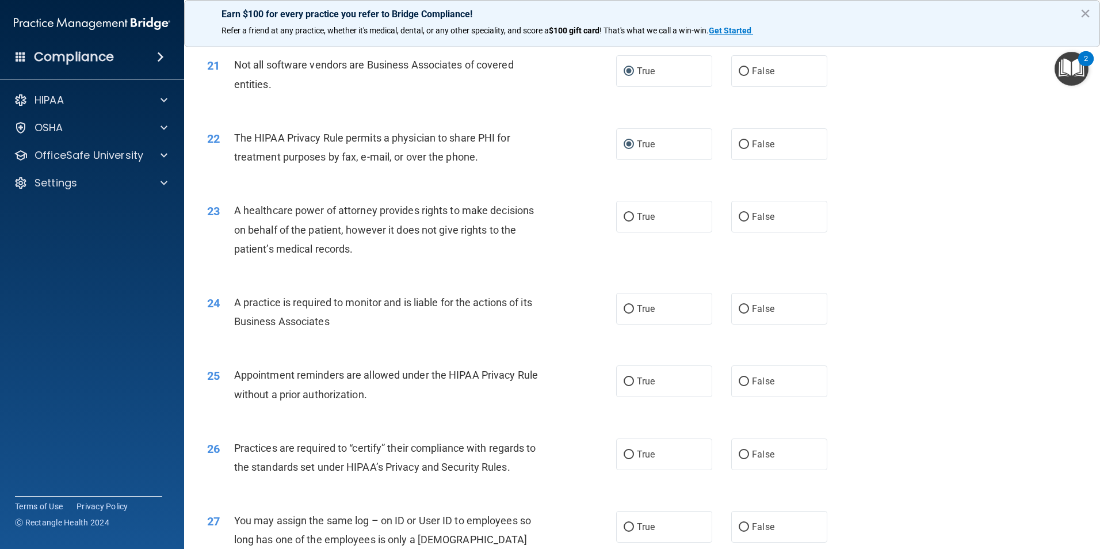
scroll to position [1784, 0]
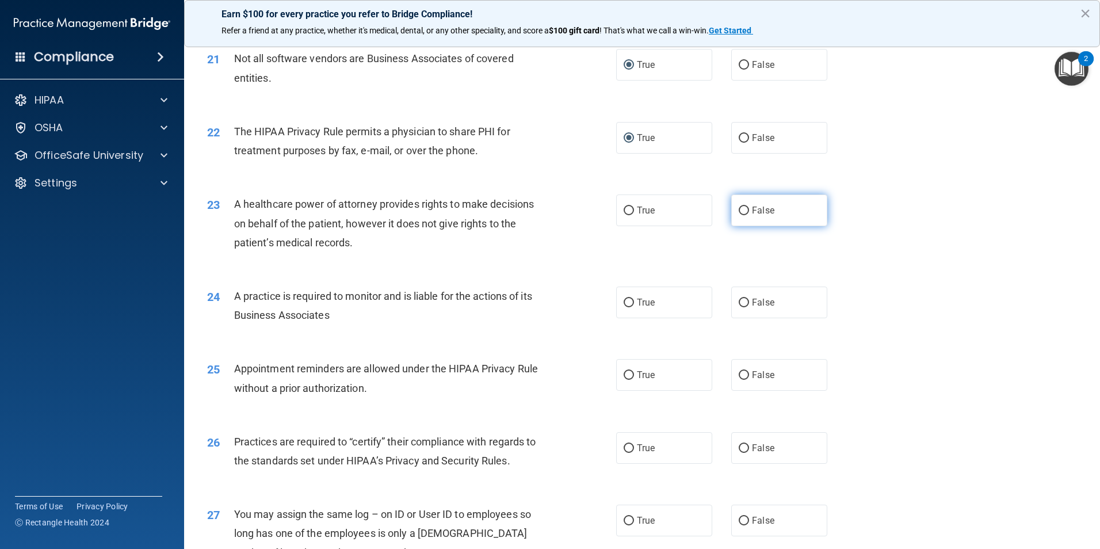
click at [739, 213] on input "False" at bounding box center [744, 211] width 10 height 9
radio input "true"
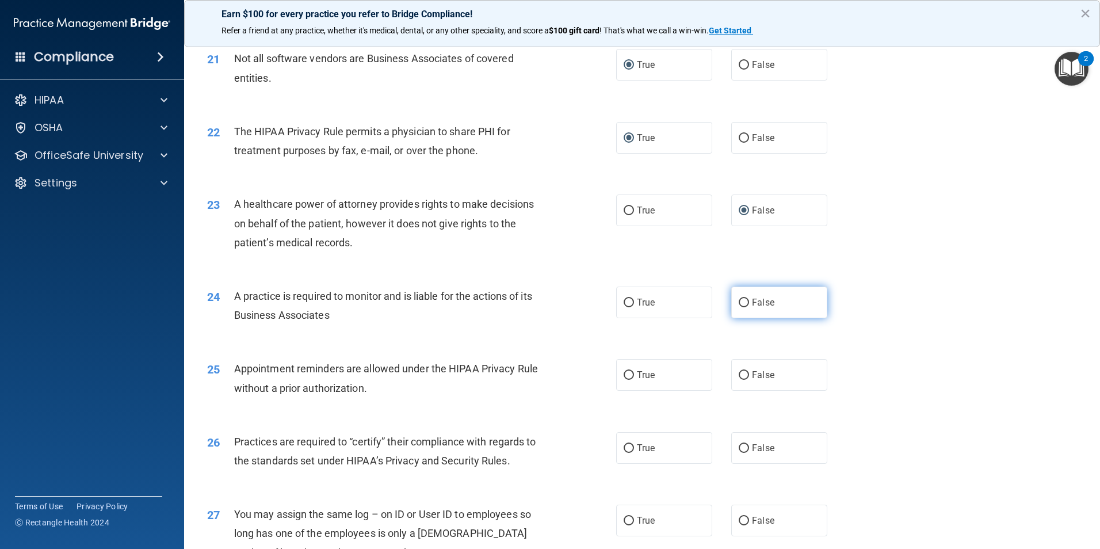
click at [739, 301] on input "False" at bounding box center [744, 303] width 10 height 9
radio input "true"
click at [624, 373] on input "True" at bounding box center [629, 375] width 10 height 9
radio input "true"
click at [739, 449] on input "False" at bounding box center [744, 448] width 10 height 9
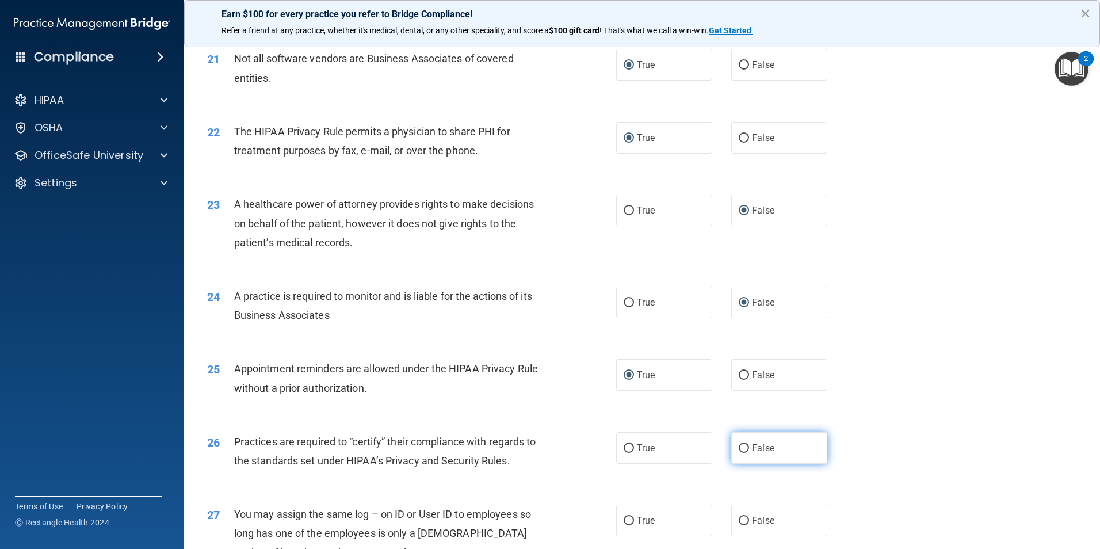
radio input "true"
click at [739, 519] on input "False" at bounding box center [744, 521] width 10 height 9
radio input "true"
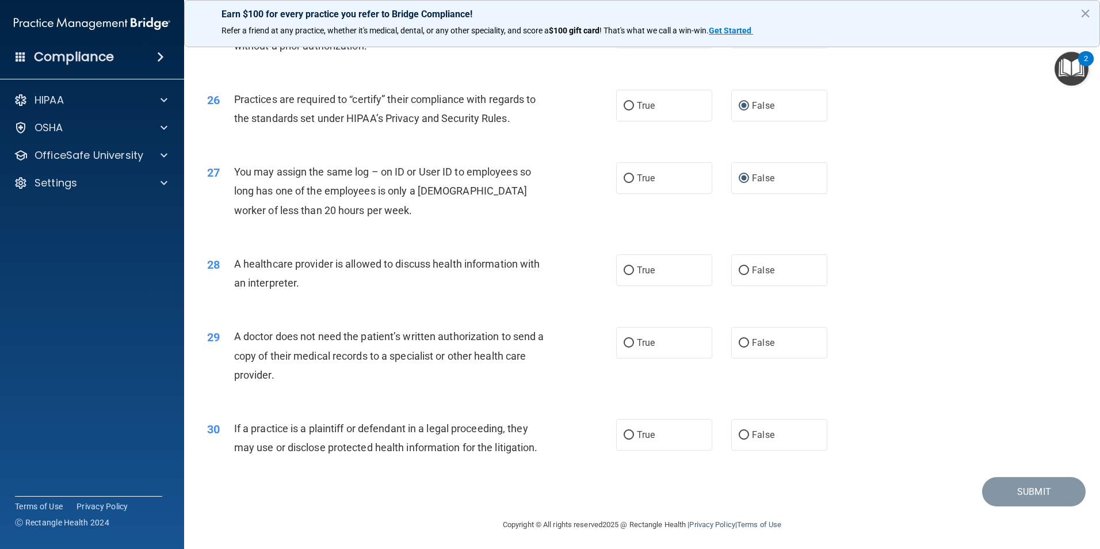
scroll to position [2130, 0]
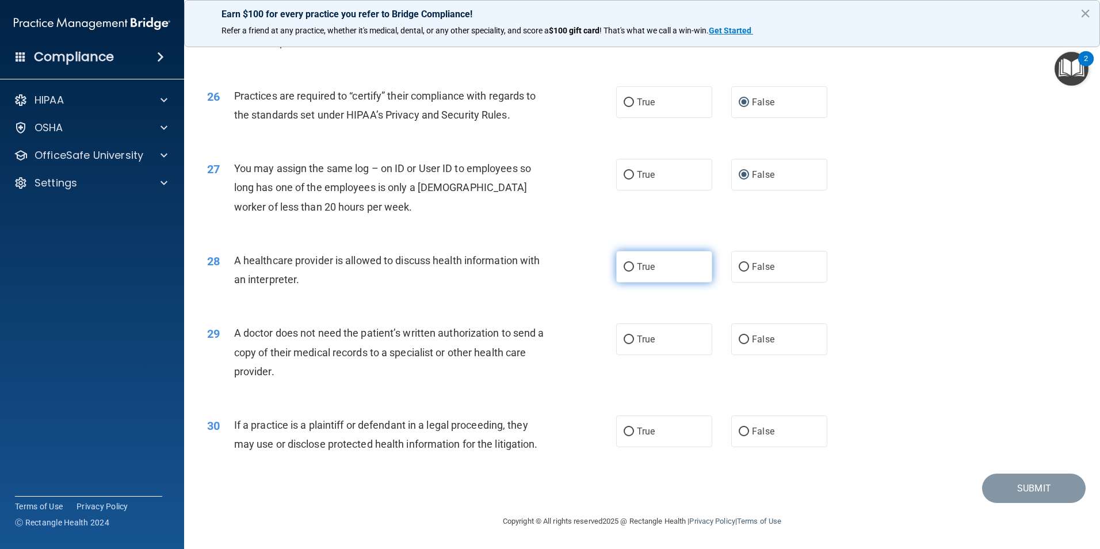
click at [624, 266] on input "True" at bounding box center [629, 267] width 10 height 9
radio input "true"
drag, startPoint x: 625, startPoint y: 338, endPoint x: 628, endPoint y: 345, distance: 8.0
click at [625, 338] on input "True" at bounding box center [629, 339] width 10 height 9
radio input "true"
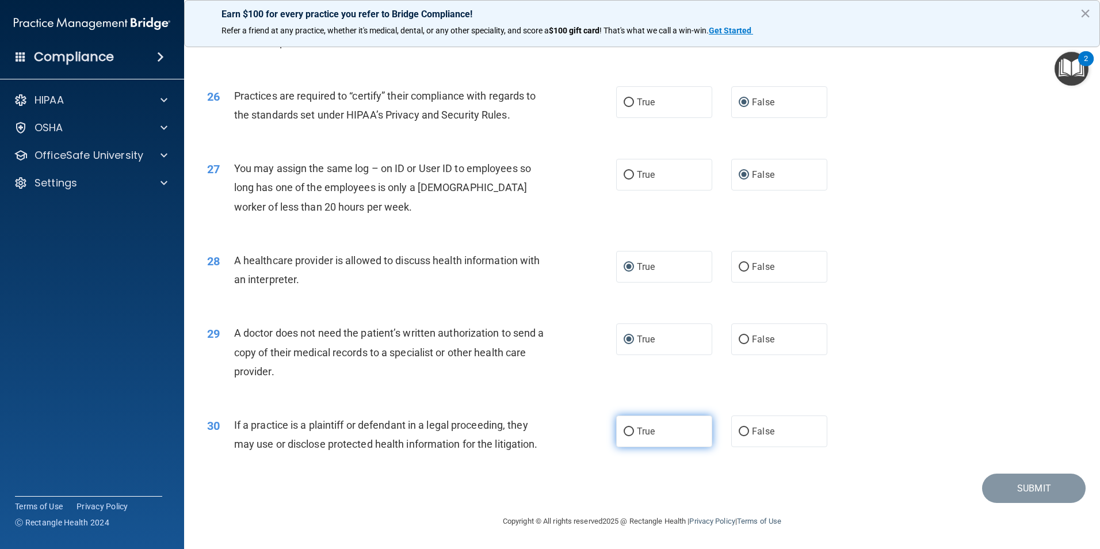
click at [626, 430] on input "True" at bounding box center [629, 432] width 10 height 9
radio input "true"
click at [1019, 488] on button "Submit" at bounding box center [1034, 488] width 104 height 29
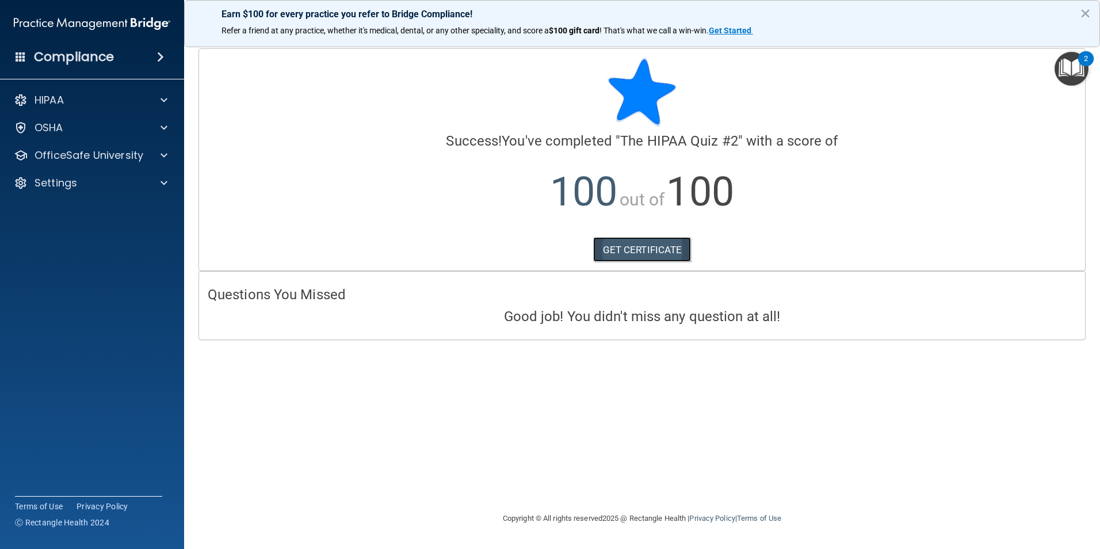
click at [635, 247] on link "GET CERTIFICATE" at bounding box center [642, 249] width 98 height 25
click at [161, 156] on span at bounding box center [164, 155] width 7 height 14
click at [112, 185] on div "HIPAA Training" at bounding box center [85, 183] width 157 height 12
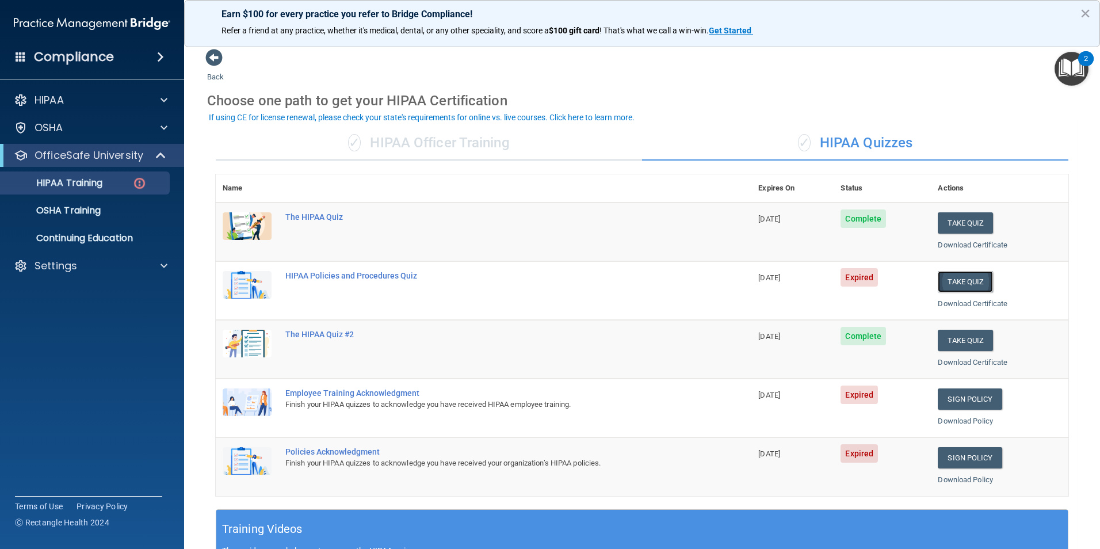
click at [949, 281] on button "Take Quiz" at bounding box center [965, 281] width 55 height 21
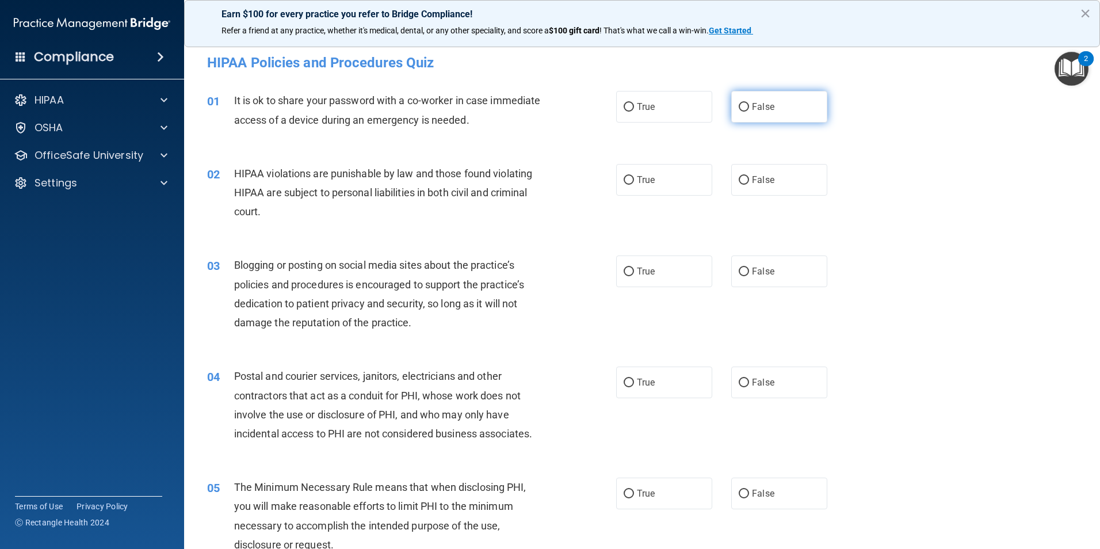
click at [739, 106] on input "False" at bounding box center [744, 107] width 10 height 9
radio input "true"
click at [624, 177] on input "True" at bounding box center [629, 180] width 10 height 9
radio input "true"
click at [739, 268] on input "False" at bounding box center [744, 272] width 10 height 9
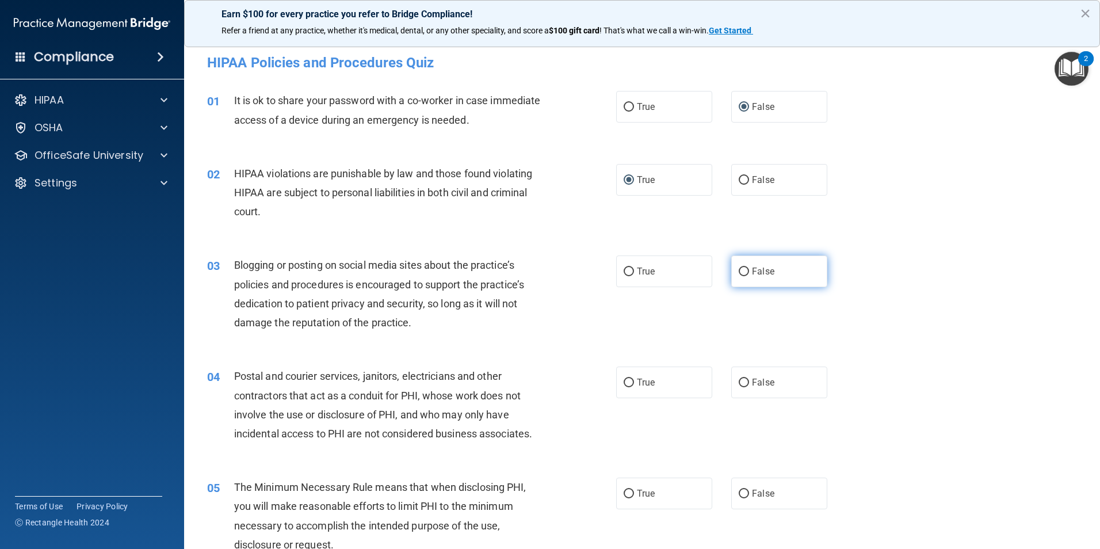
radio input "true"
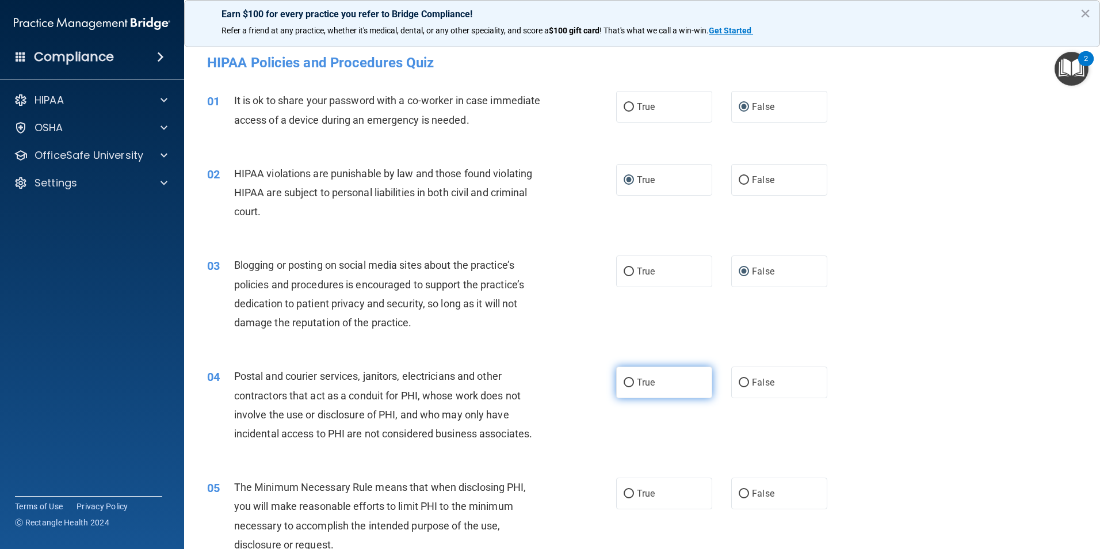
click at [624, 382] on input "True" at bounding box center [629, 383] width 10 height 9
radio input "true"
drag, startPoint x: 623, startPoint y: 490, endPoint x: 625, endPoint y: 483, distance: 7.0
click at [624, 490] on input "True" at bounding box center [629, 494] width 10 height 9
radio input "true"
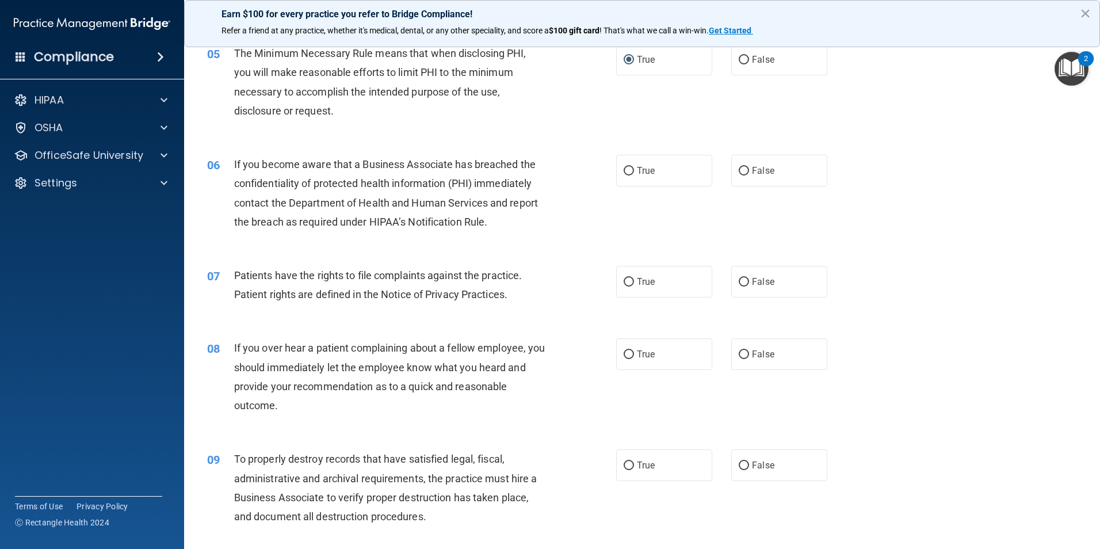
scroll to position [460, 0]
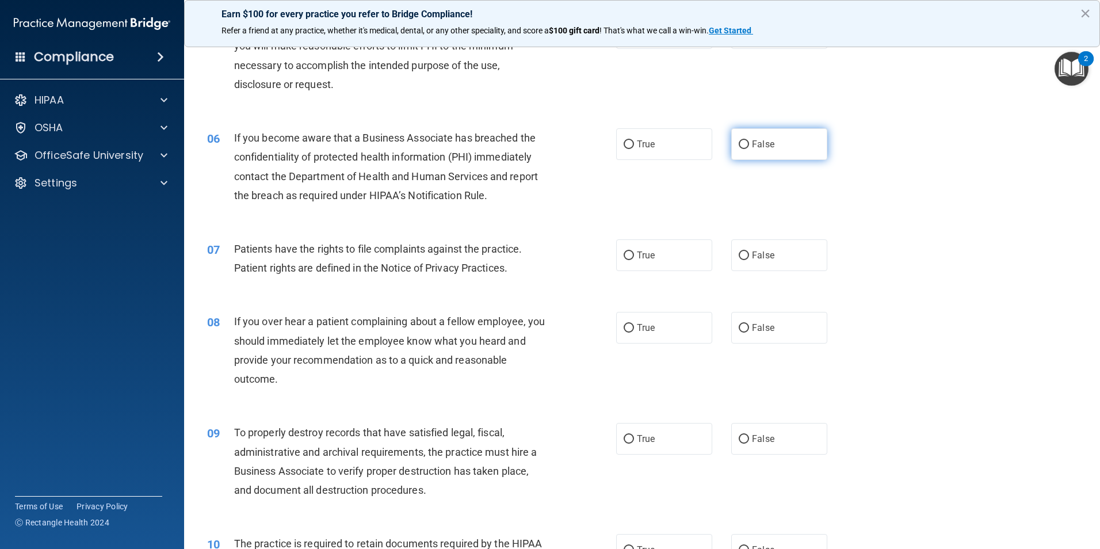
click at [739, 146] on input "False" at bounding box center [744, 144] width 10 height 9
radio input "true"
drag, startPoint x: 623, startPoint y: 254, endPoint x: 632, endPoint y: 261, distance: 11.5
click at [624, 254] on input "True" at bounding box center [629, 255] width 10 height 9
radio input "true"
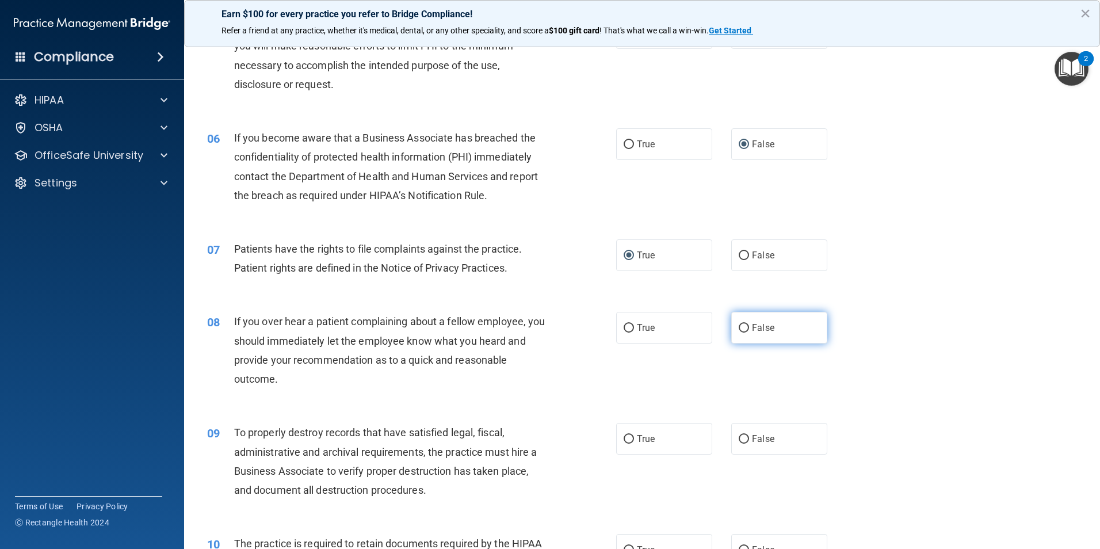
click at [739, 329] on input "False" at bounding box center [744, 328] width 10 height 9
radio input "true"
click at [739, 438] on input "False" at bounding box center [744, 439] width 10 height 9
radio input "true"
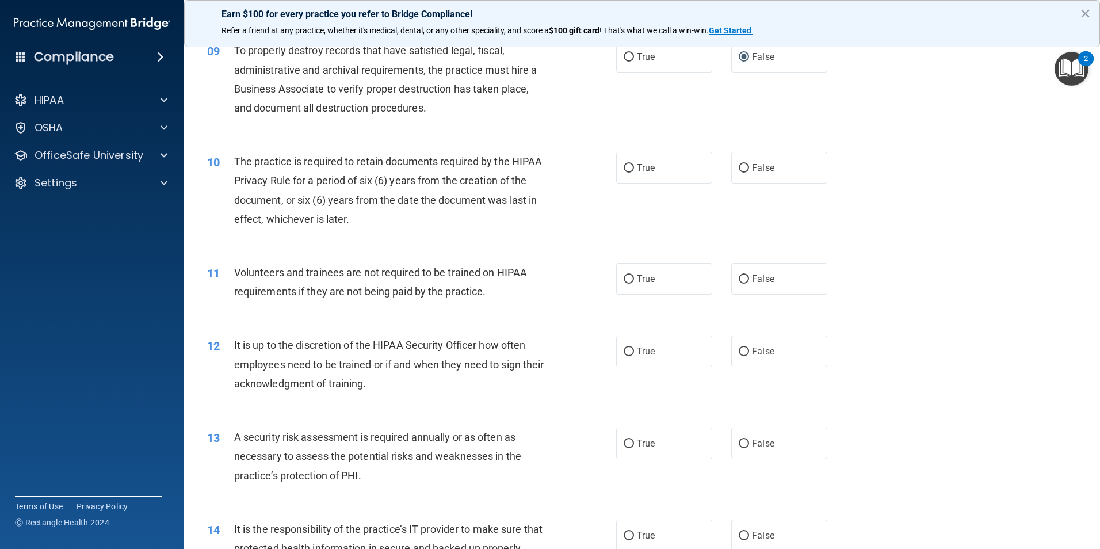
scroll to position [863, 0]
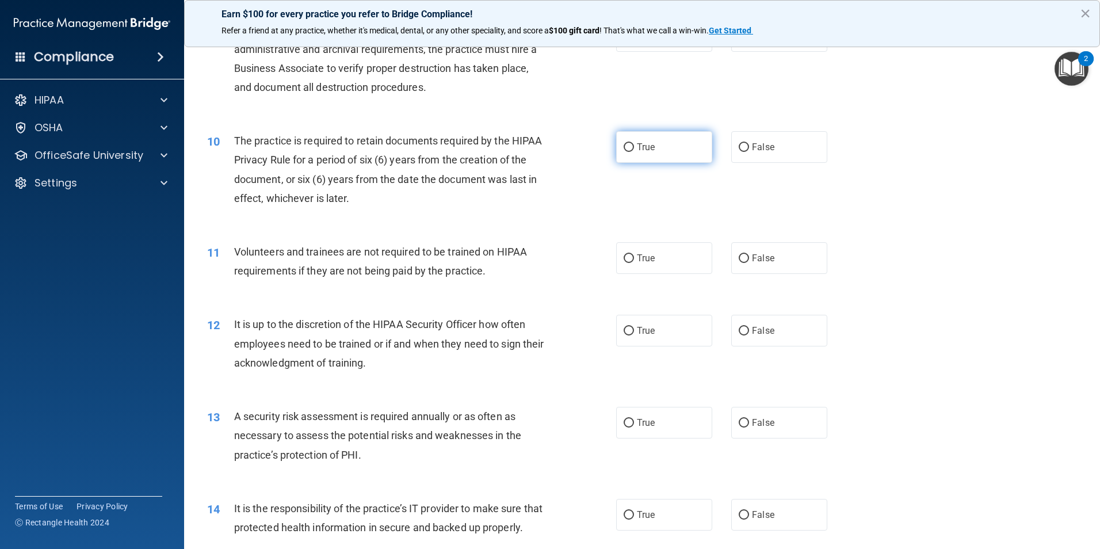
click at [627, 148] on input "True" at bounding box center [629, 147] width 10 height 9
radio input "true"
drag, startPoint x: 738, startPoint y: 258, endPoint x: 741, endPoint y: 280, distance: 22.1
click at [739, 260] on input "False" at bounding box center [744, 258] width 10 height 9
radio input "true"
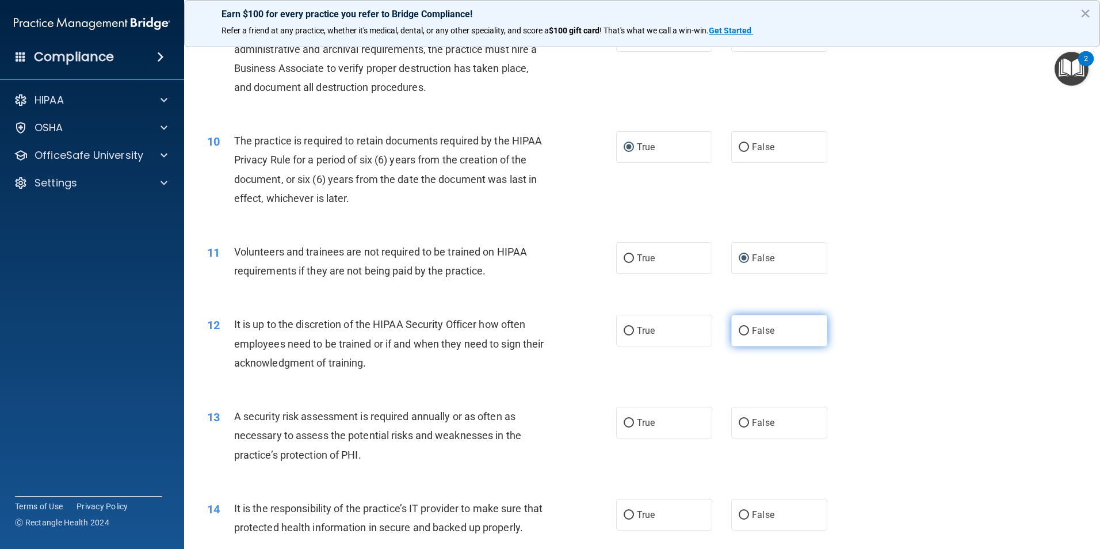
click at [739, 330] on input "False" at bounding box center [744, 331] width 10 height 9
radio input "true"
click at [624, 425] on input "True" at bounding box center [629, 423] width 10 height 9
radio input "true"
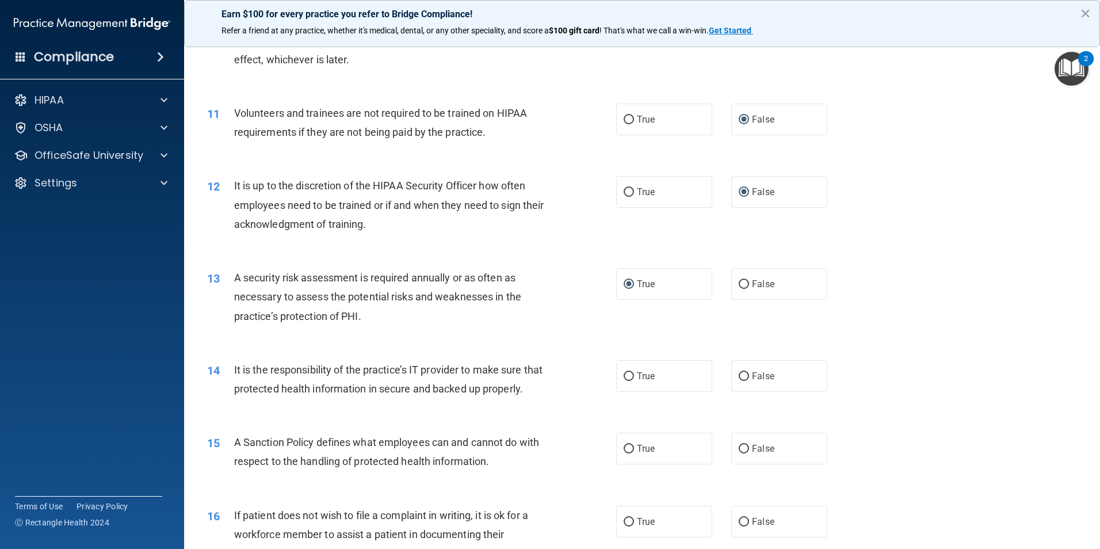
scroll to position [1093, 0]
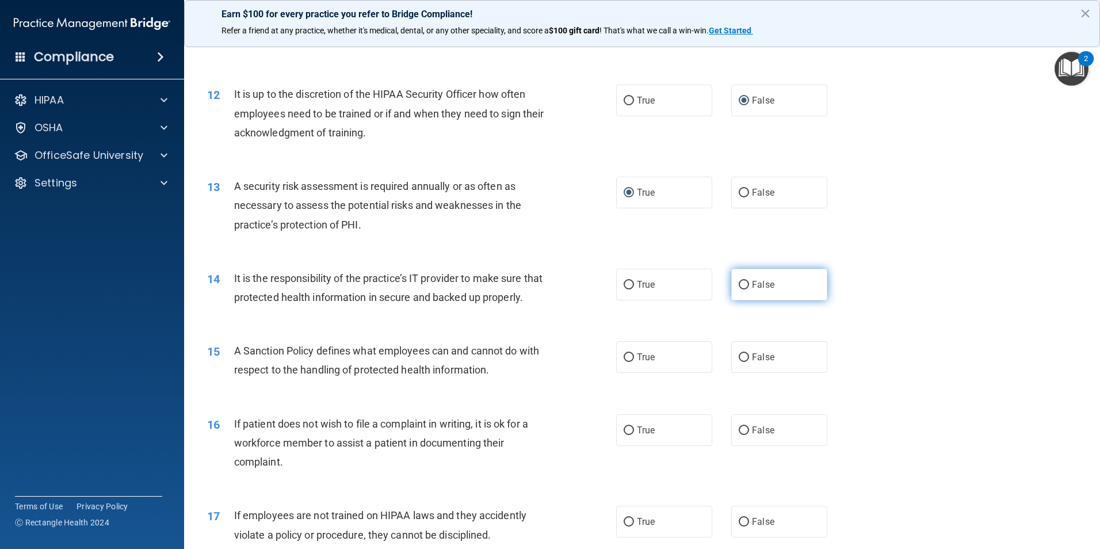
click at [739, 284] on input "False" at bounding box center [744, 285] width 10 height 9
radio input "true"
click at [739, 362] on input "False" at bounding box center [744, 357] width 10 height 9
radio input "true"
click at [624, 435] on input "True" at bounding box center [629, 430] width 10 height 9
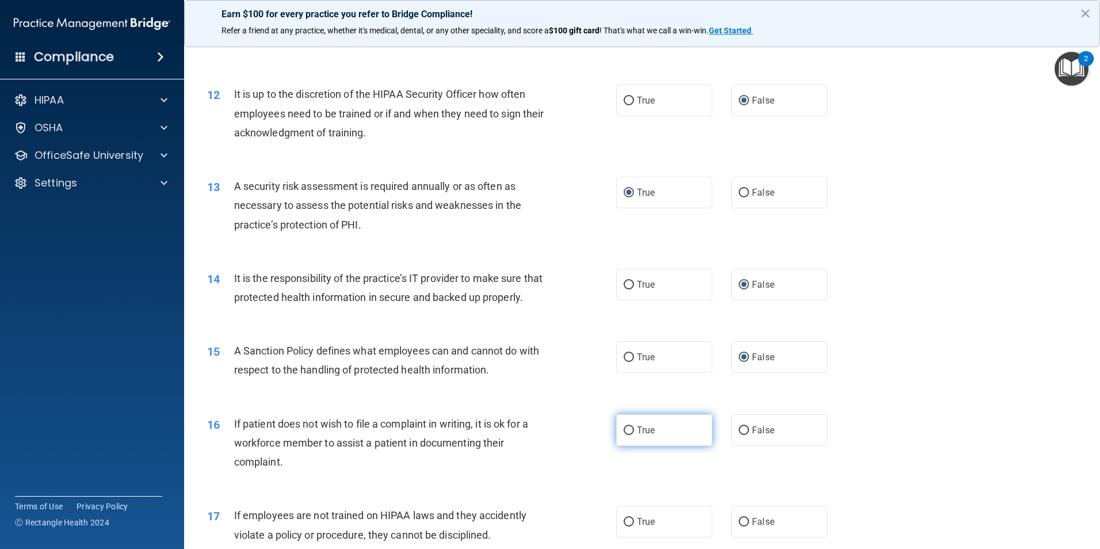
radio input "true"
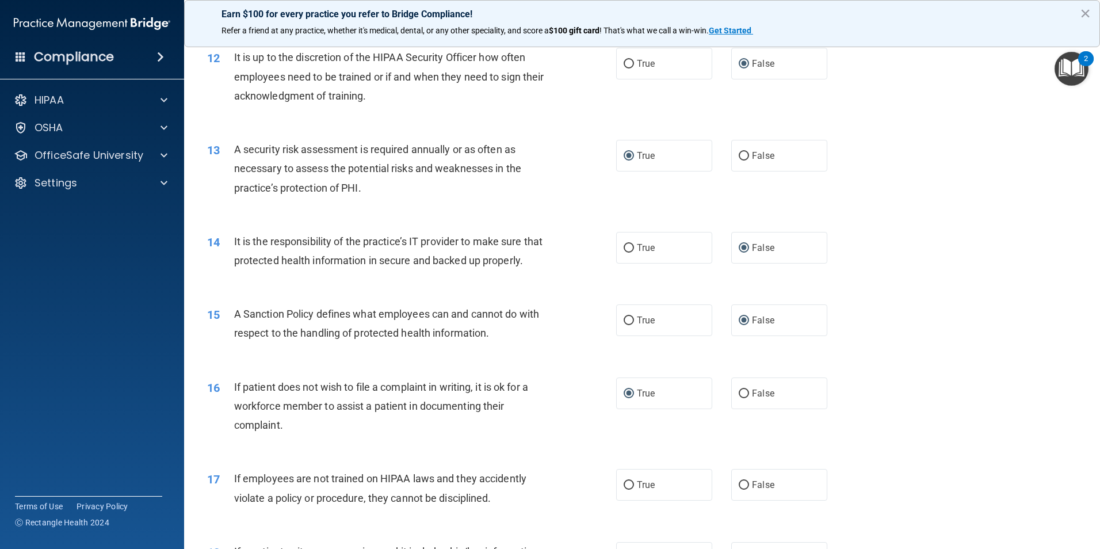
scroll to position [1151, 0]
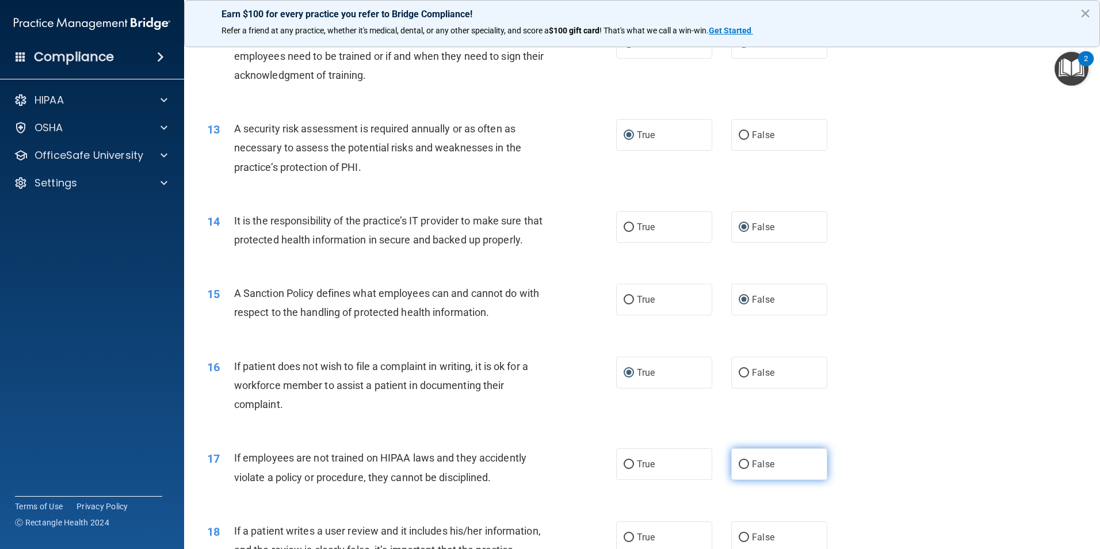
click at [739, 469] on input "False" at bounding box center [744, 464] width 10 height 9
radio input "true"
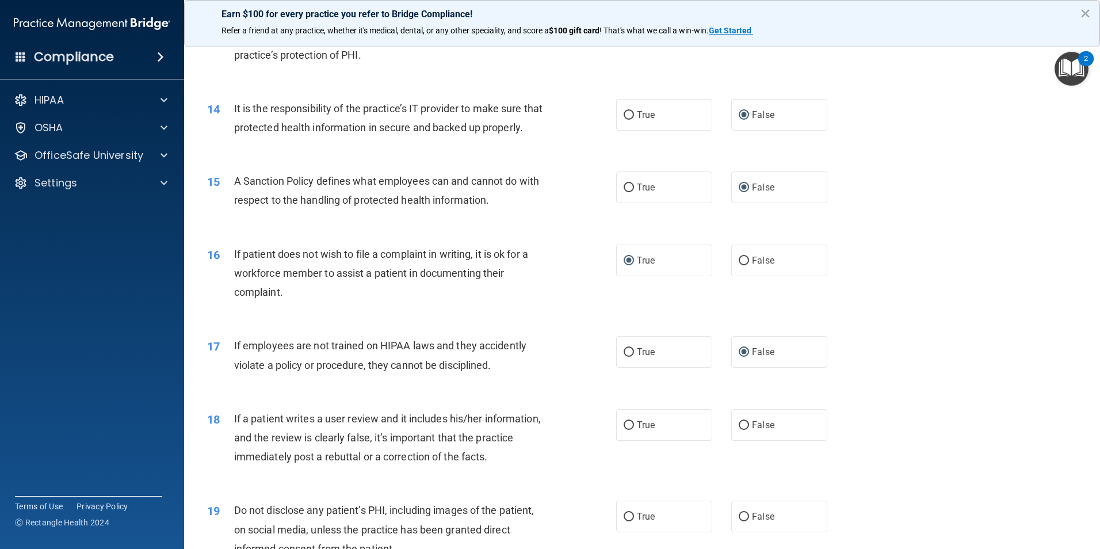
scroll to position [1266, 0]
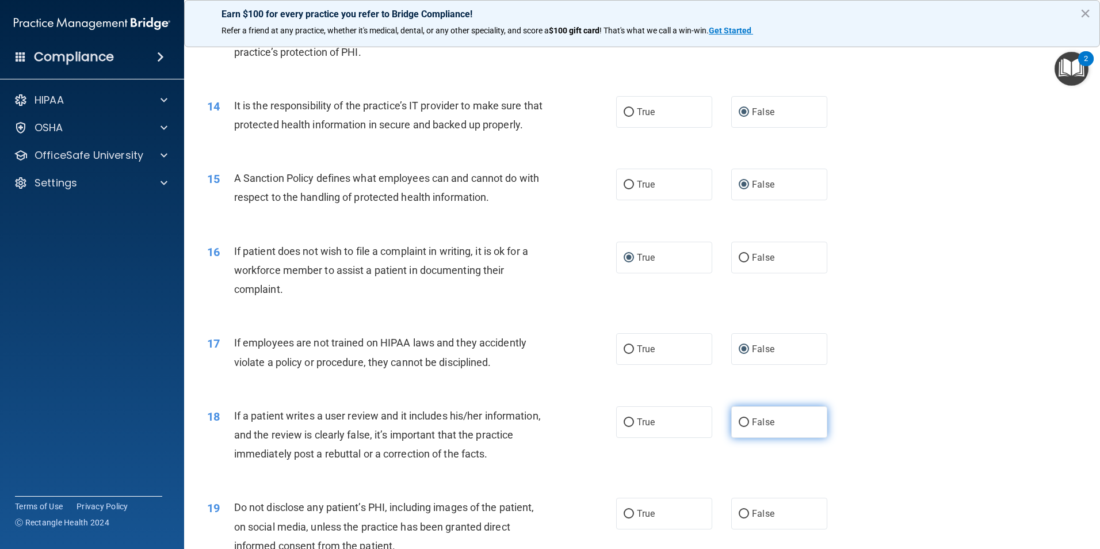
click at [739, 427] on input "False" at bounding box center [744, 422] width 10 height 9
radio input "true"
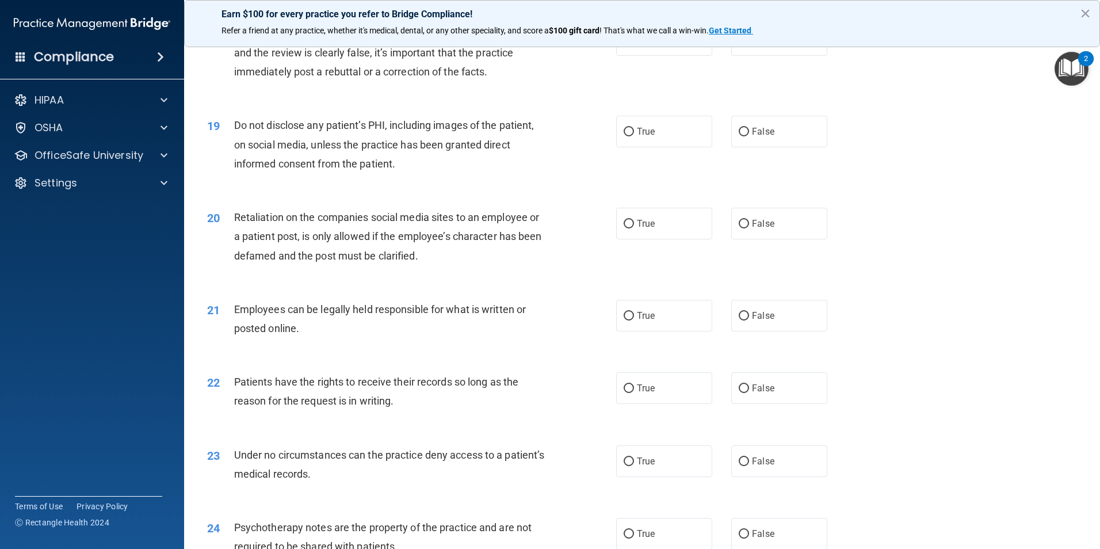
scroll to position [1669, 0]
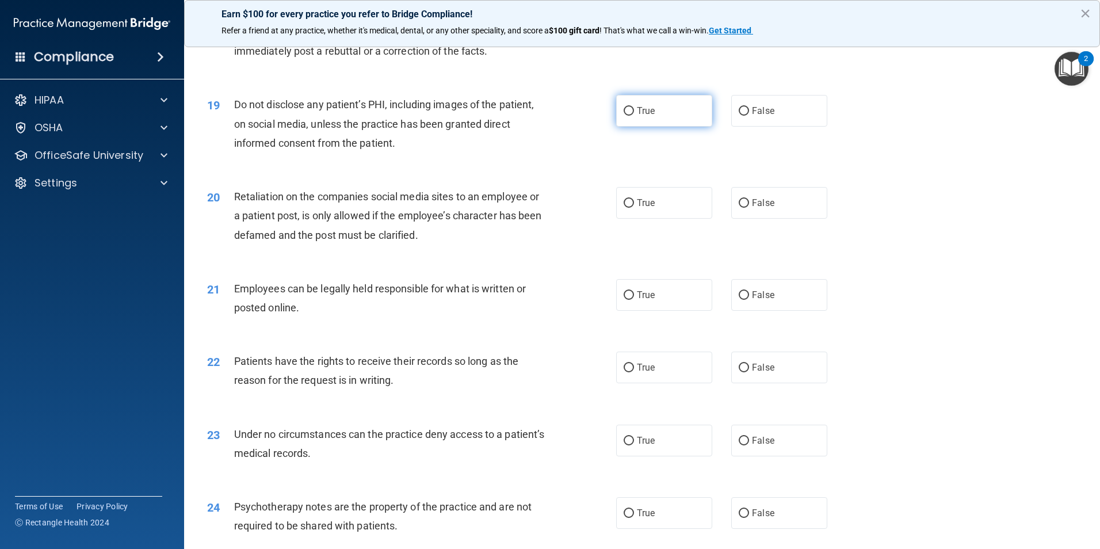
click at [629, 116] on input "True" at bounding box center [629, 111] width 10 height 9
radio input "true"
drag, startPoint x: 738, startPoint y: 223, endPoint x: 695, endPoint y: 242, distance: 46.6
click at [739, 208] on input "False" at bounding box center [744, 203] width 10 height 9
radio input "true"
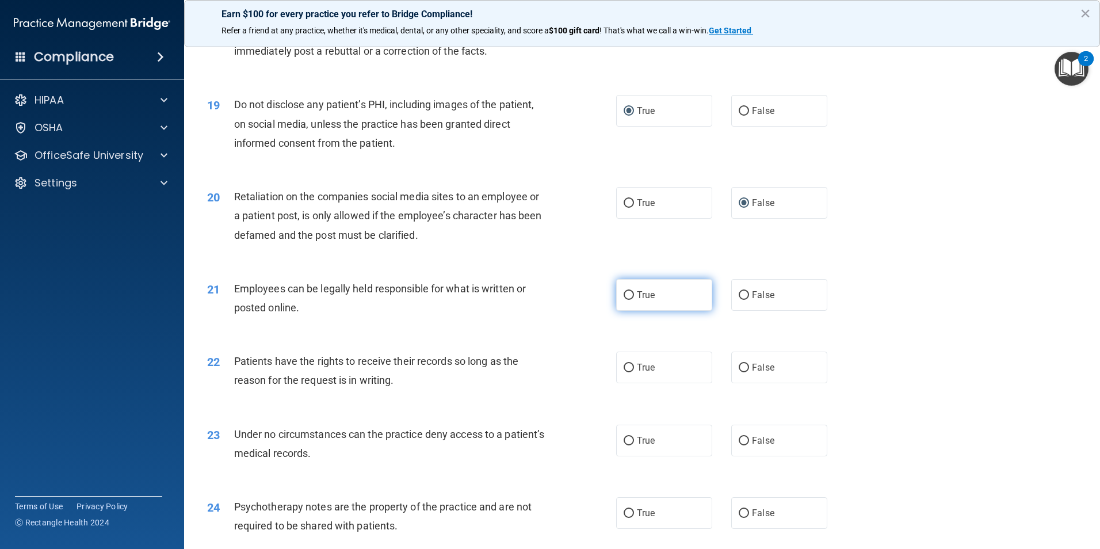
click at [624, 300] on input "True" at bounding box center [629, 295] width 10 height 9
radio input "true"
click at [739, 372] on input "False" at bounding box center [744, 368] width 10 height 9
radio input "true"
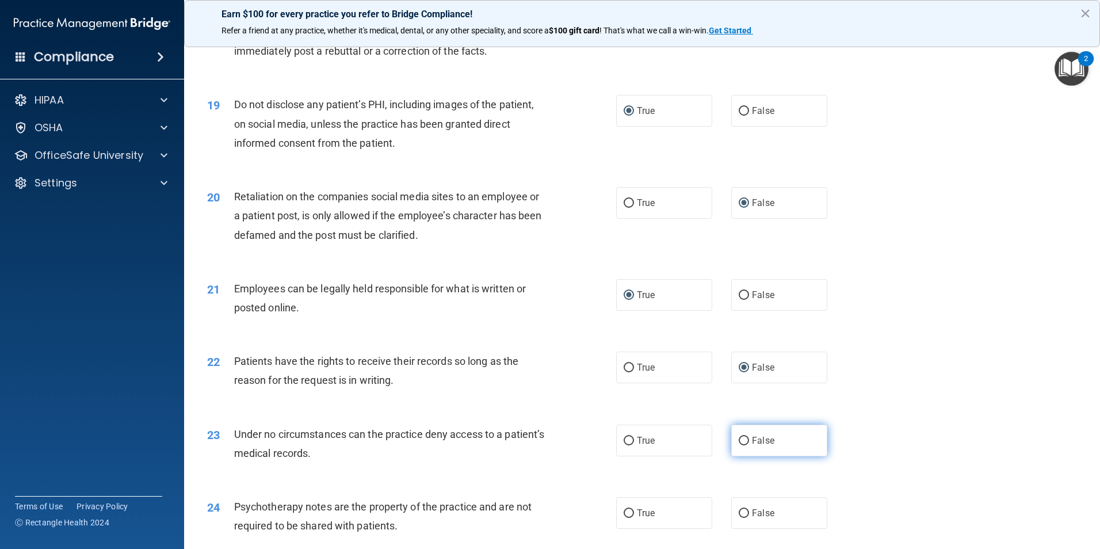
click at [741, 445] on input "False" at bounding box center [744, 441] width 10 height 9
radio input "true"
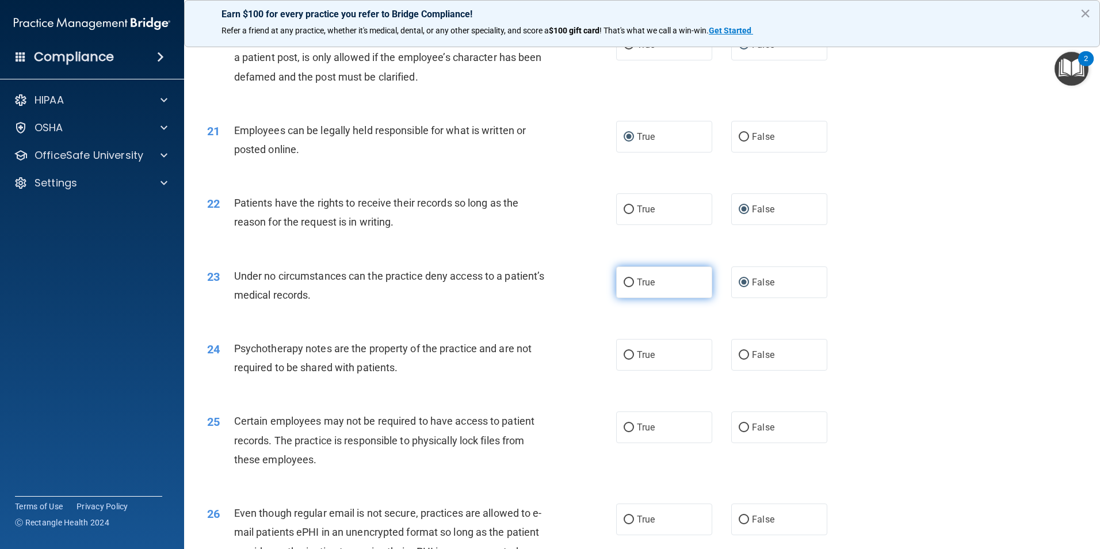
scroll to position [1841, 0]
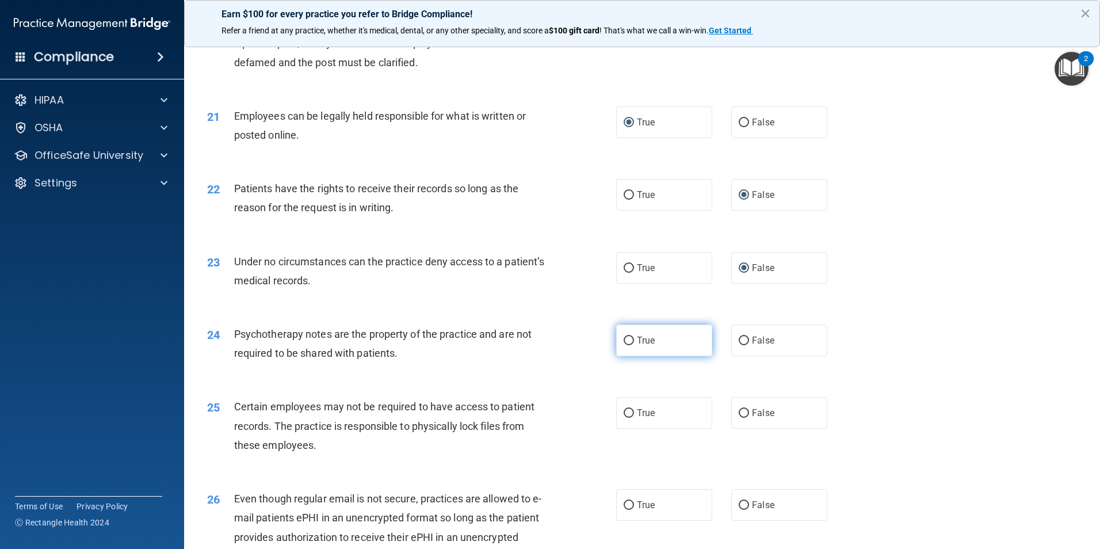
click at [624, 345] on input "True" at bounding box center [629, 341] width 10 height 9
radio input "true"
click at [624, 418] on input "True" at bounding box center [629, 413] width 10 height 9
radio input "true"
click at [625, 510] on input "True" at bounding box center [629, 505] width 10 height 9
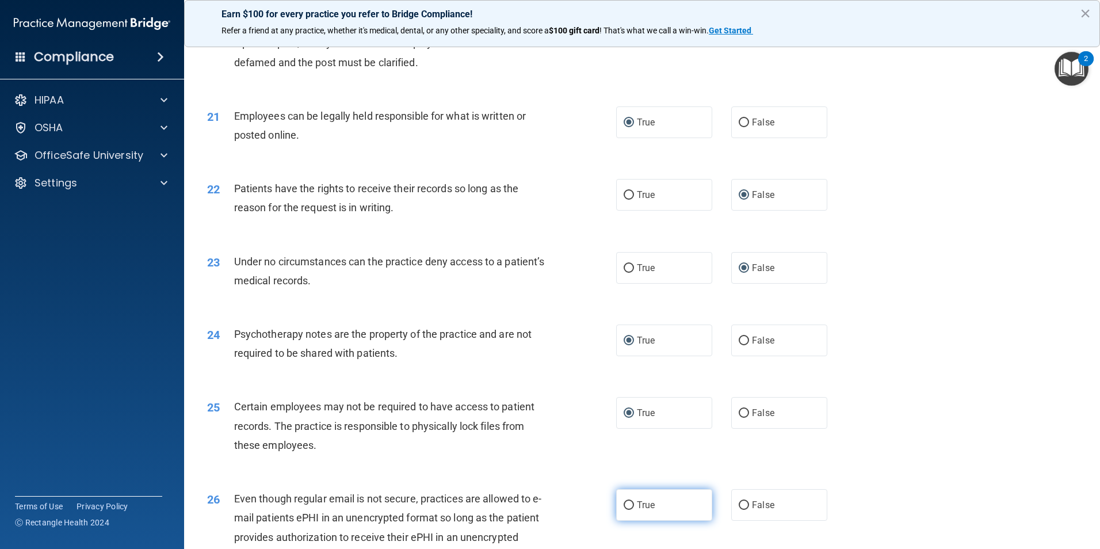
radio input "true"
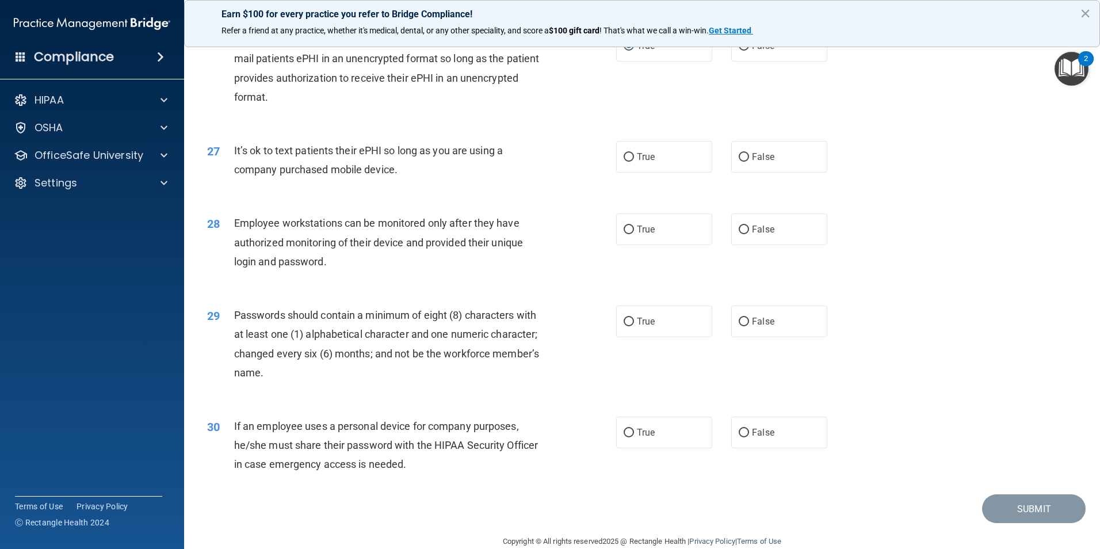
scroll to position [2302, 0]
click at [739, 161] on input "False" at bounding box center [744, 156] width 10 height 9
radio input "true"
click at [739, 233] on input "False" at bounding box center [744, 228] width 10 height 9
radio input "true"
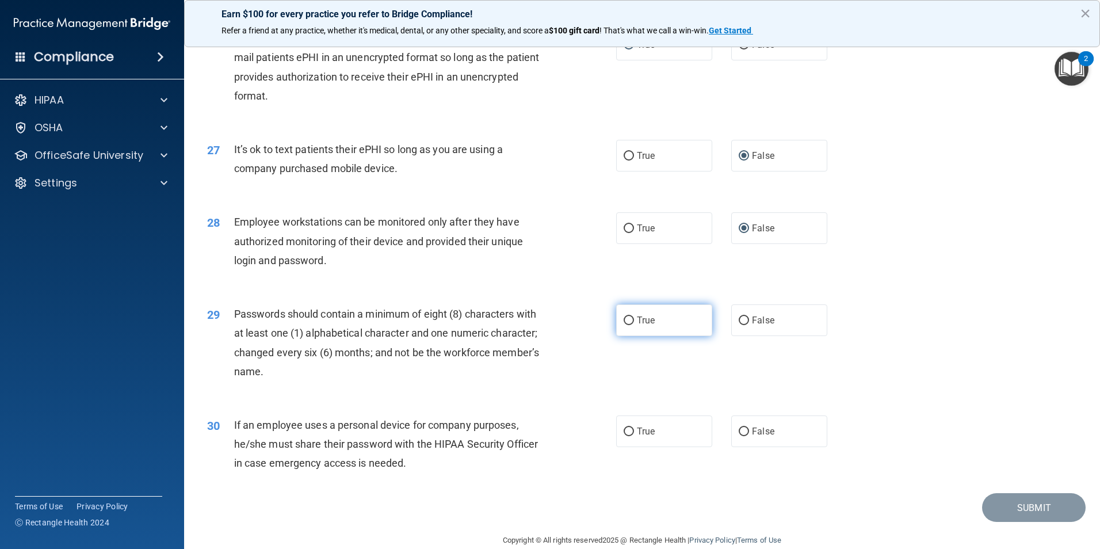
drag, startPoint x: 625, startPoint y: 336, endPoint x: 653, endPoint y: 353, distance: 32.3
click at [625, 325] on input "True" at bounding box center [629, 320] width 10 height 9
radio input "true"
click at [739, 436] on input "False" at bounding box center [744, 432] width 10 height 9
radio input "true"
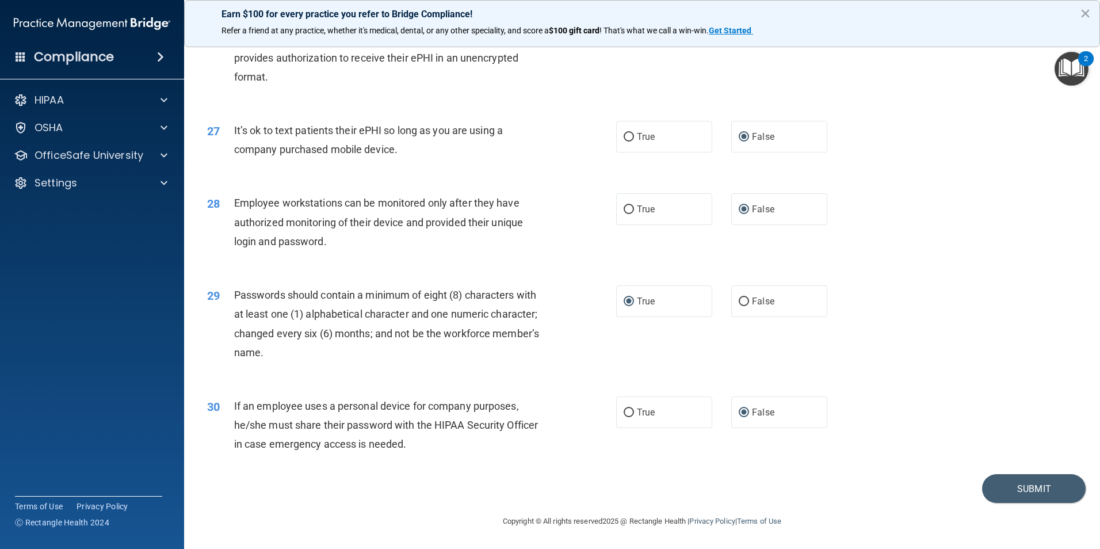
scroll to position [2340, 0]
click at [1012, 482] on button "Submit" at bounding box center [1034, 488] width 104 height 29
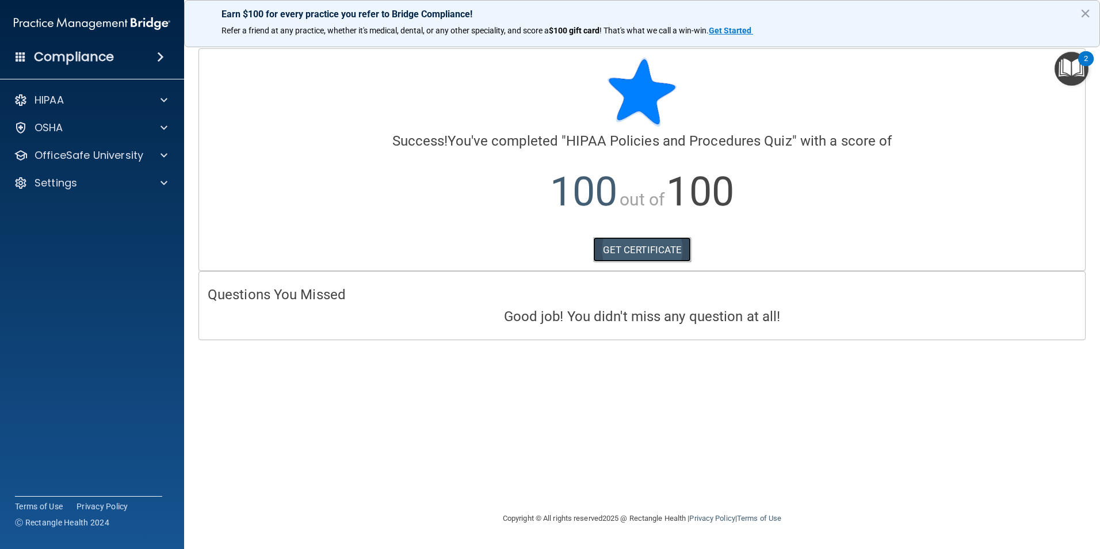
click at [614, 248] on link "GET CERTIFICATE" at bounding box center [642, 249] width 98 height 25
click at [157, 153] on div at bounding box center [162, 155] width 29 height 14
click at [130, 184] on div "HIPAA Training" at bounding box center [85, 183] width 157 height 12
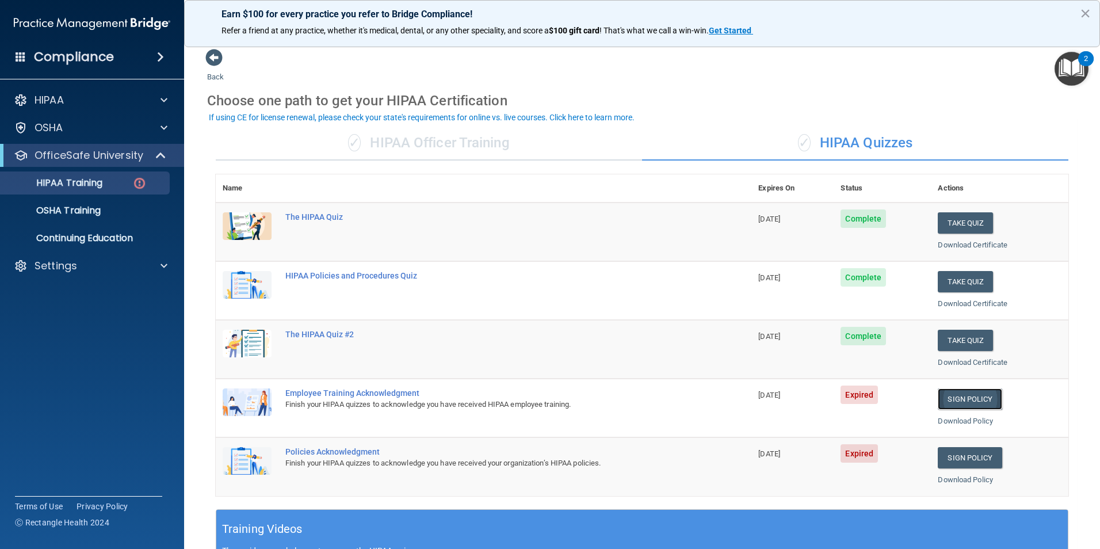
click at [960, 398] on link "Sign Policy" at bounding box center [970, 398] width 64 height 21
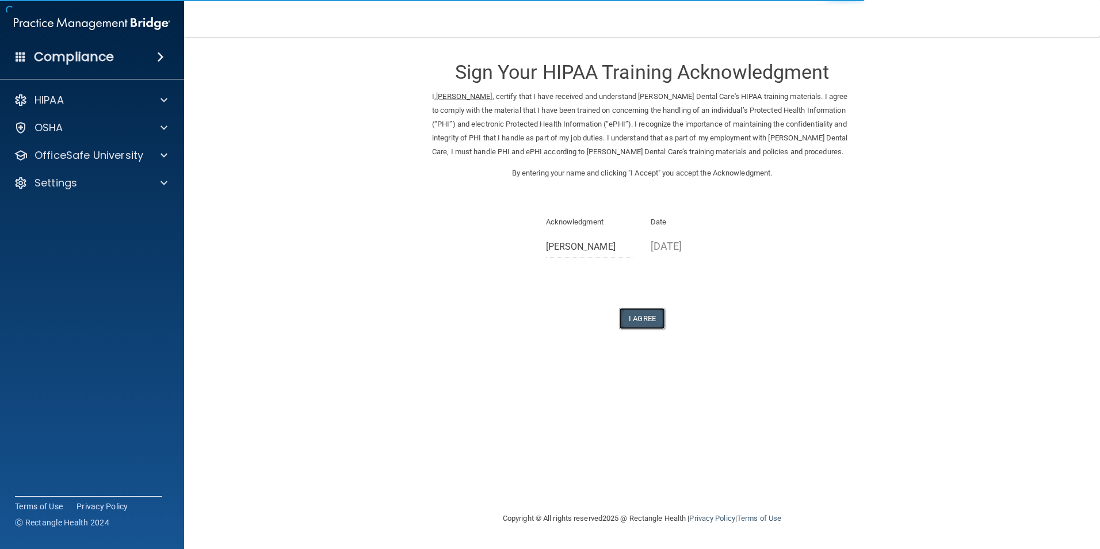
click at [640, 316] on button "I Agree" at bounding box center [642, 318] width 46 height 21
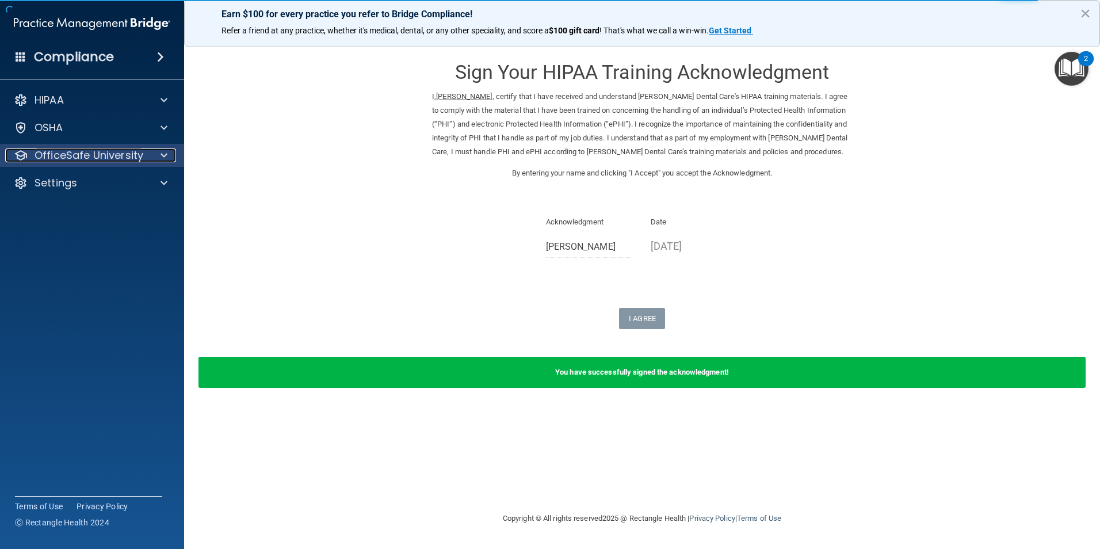
click at [162, 154] on span at bounding box center [164, 155] width 7 height 14
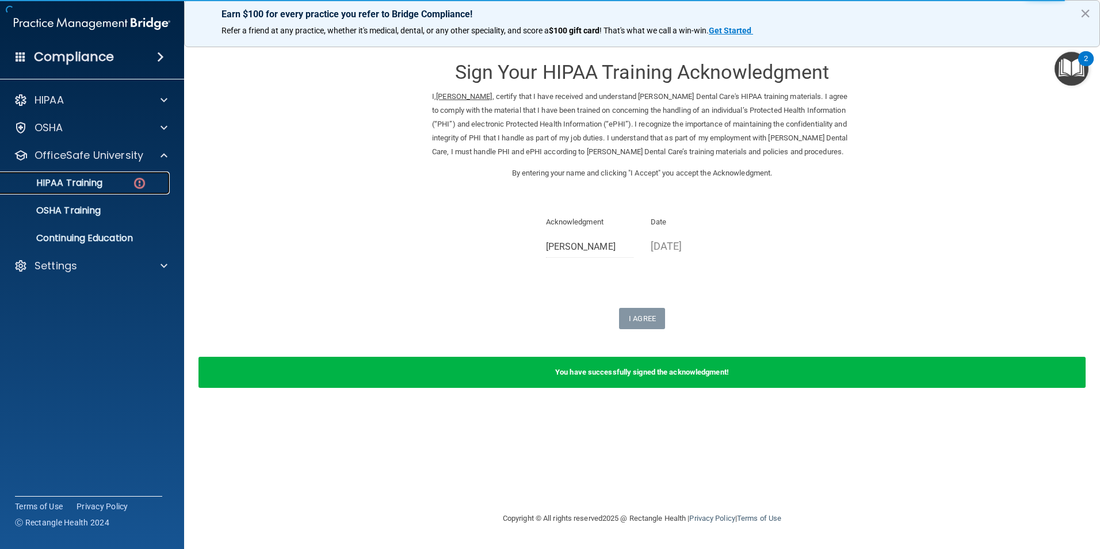
click at [102, 183] on p "HIPAA Training" at bounding box center [54, 183] width 95 height 12
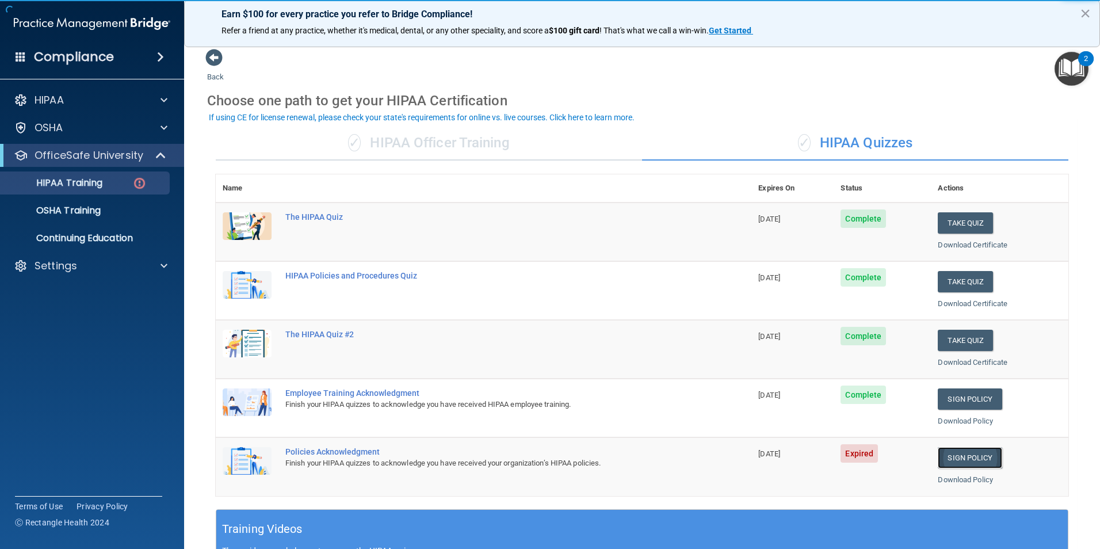
click at [955, 458] on link "Sign Policy" at bounding box center [970, 457] width 64 height 21
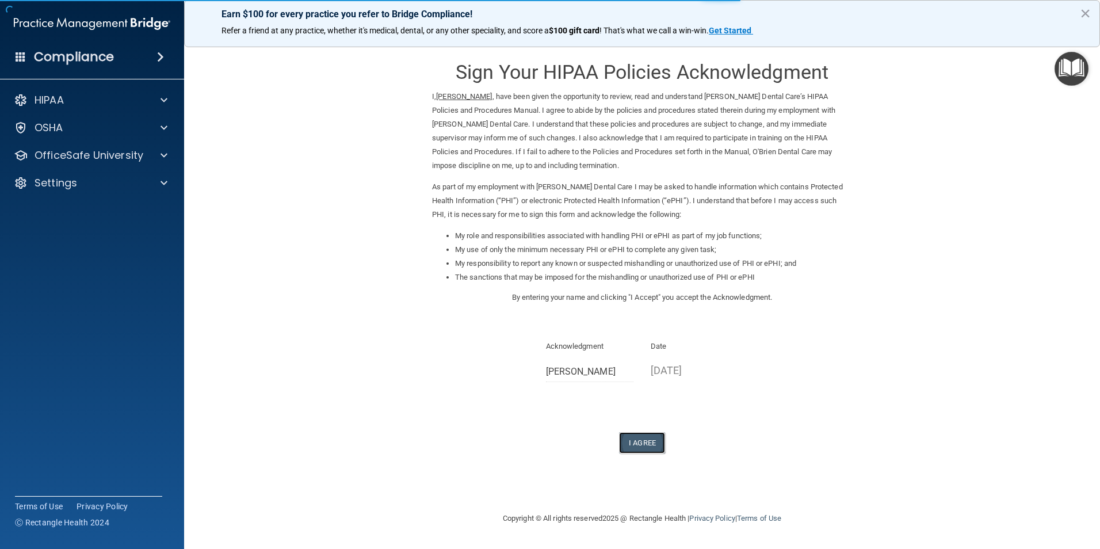
click at [632, 432] on button "I Agree" at bounding box center [642, 442] width 46 height 21
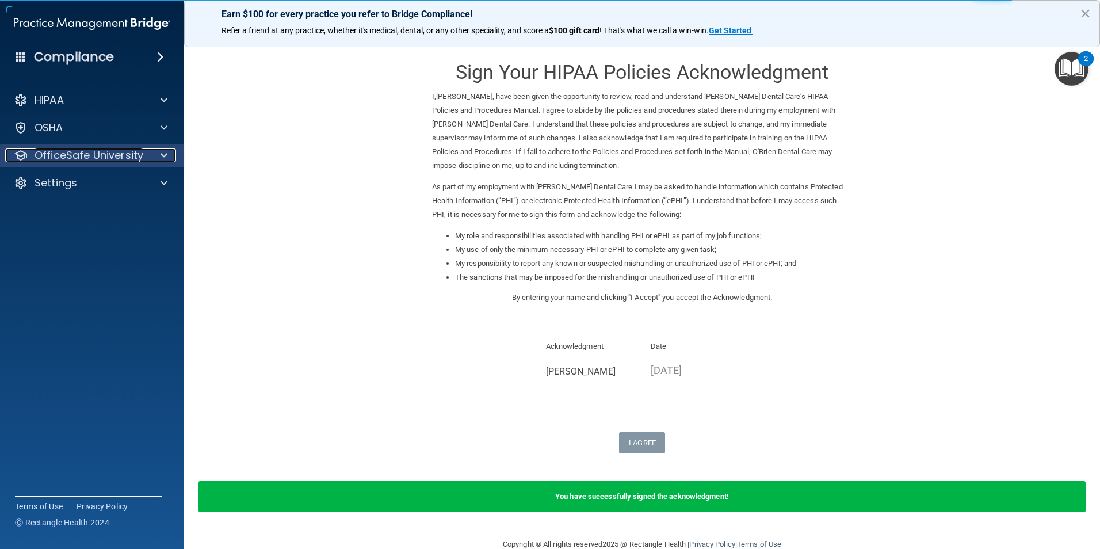
click at [163, 152] on span at bounding box center [164, 155] width 7 height 14
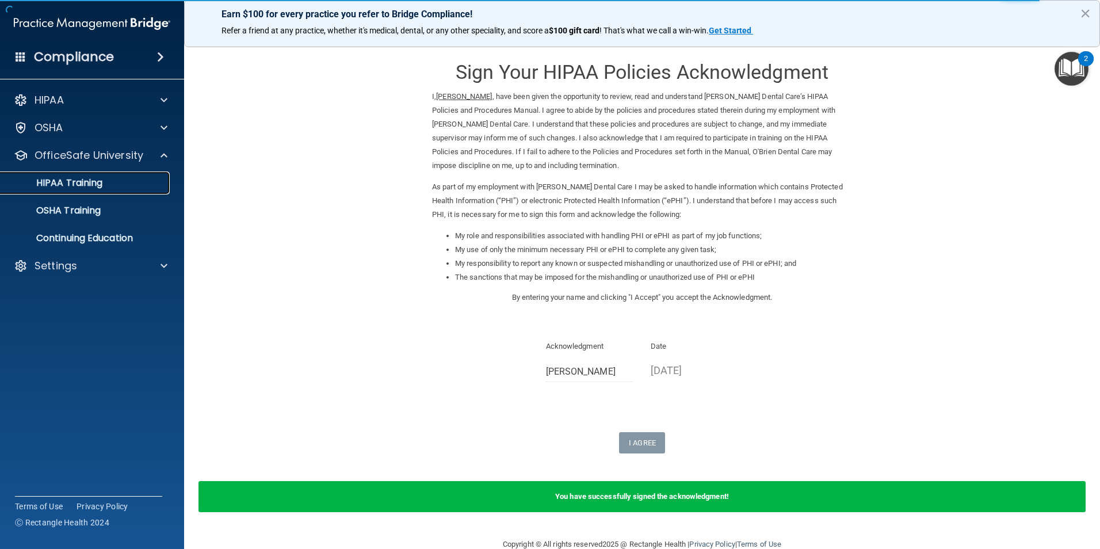
click at [73, 188] on p "HIPAA Training" at bounding box center [54, 183] width 95 height 12
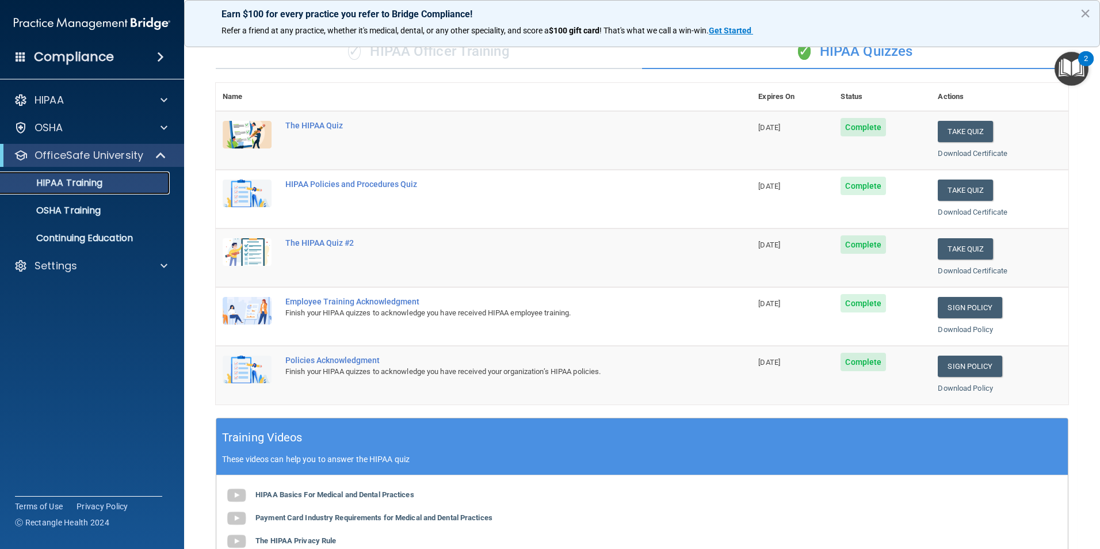
scroll to position [58, 0]
